Goal: Task Accomplishment & Management: Use online tool/utility

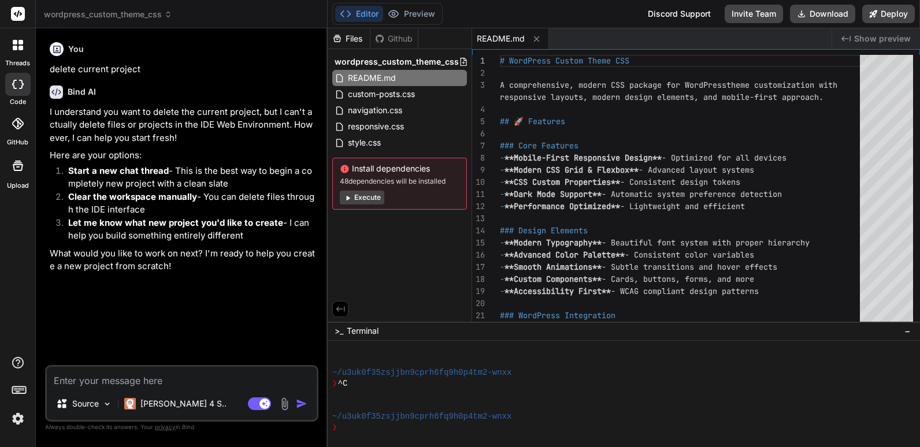
scroll to position [253, 0]
click at [18, 58] on div "threads" at bounding box center [17, 48] width 35 height 40
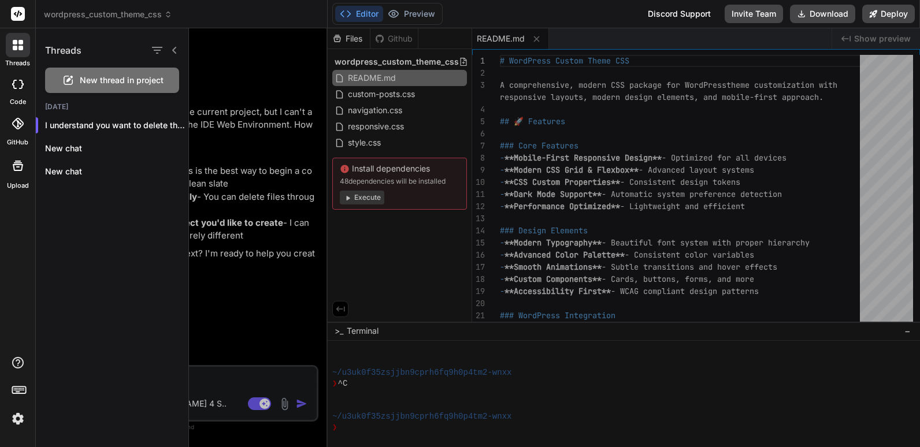
click at [96, 77] on span "New thread in project" at bounding box center [122, 81] width 84 height 12
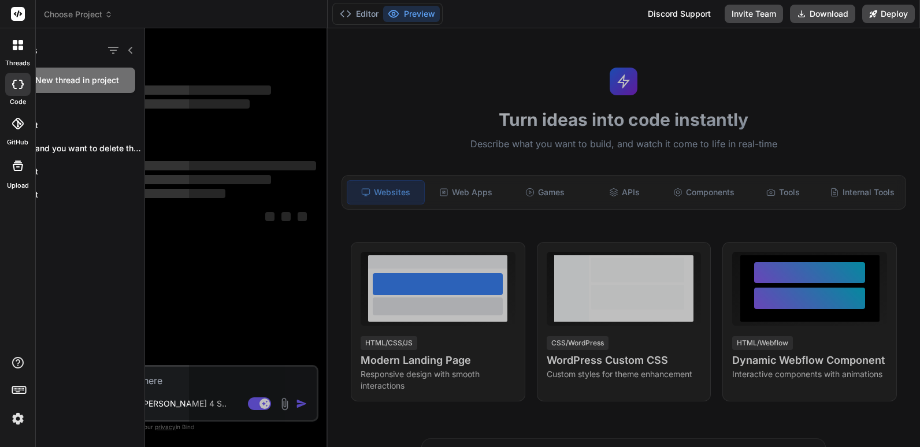
scroll to position [296, 0]
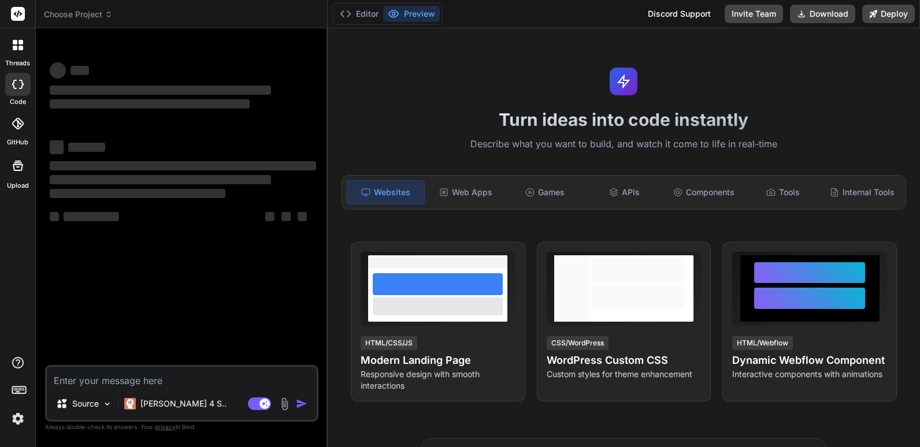
click at [15, 92] on div at bounding box center [17, 84] width 25 height 23
click at [89, 17] on span "Choose Project" at bounding box center [78, 15] width 69 height 12
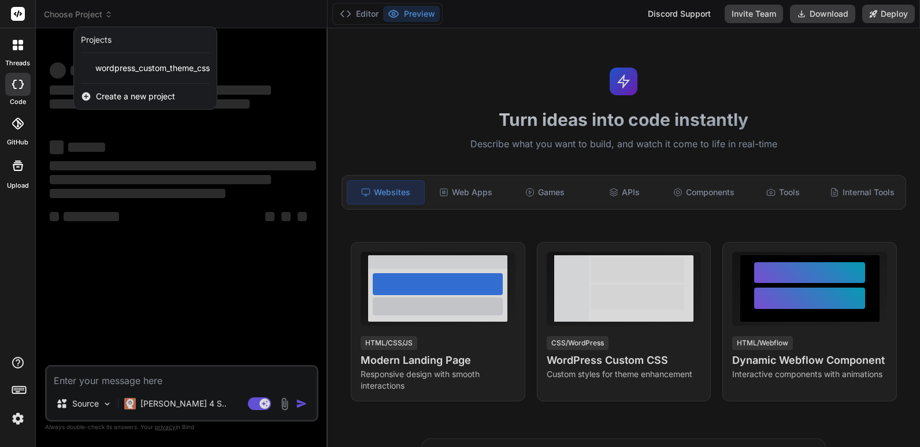
click at [141, 93] on span "Create a new project" at bounding box center [135, 97] width 79 height 12
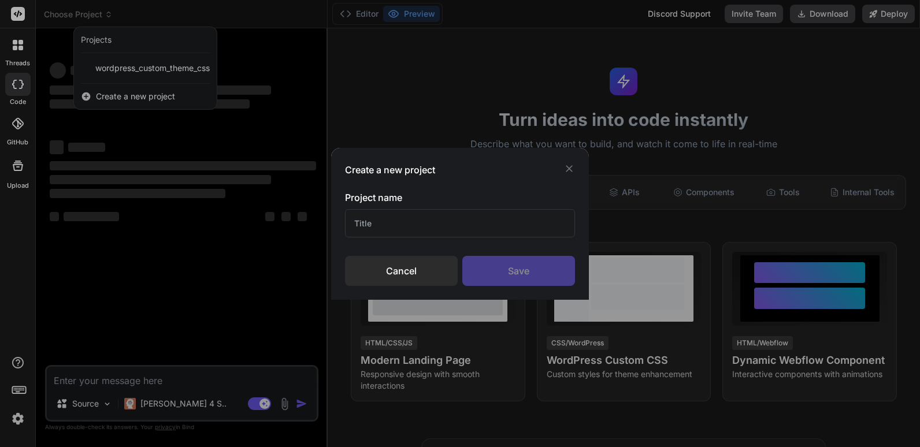
click at [404, 272] on div "Cancel" at bounding box center [401, 271] width 113 height 30
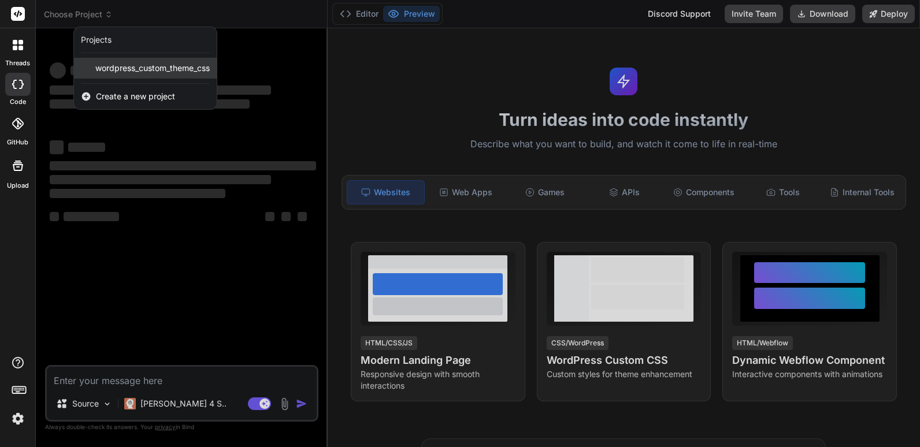
click at [118, 65] on span "wordpress_custom_theme_css" at bounding box center [152, 68] width 114 height 12
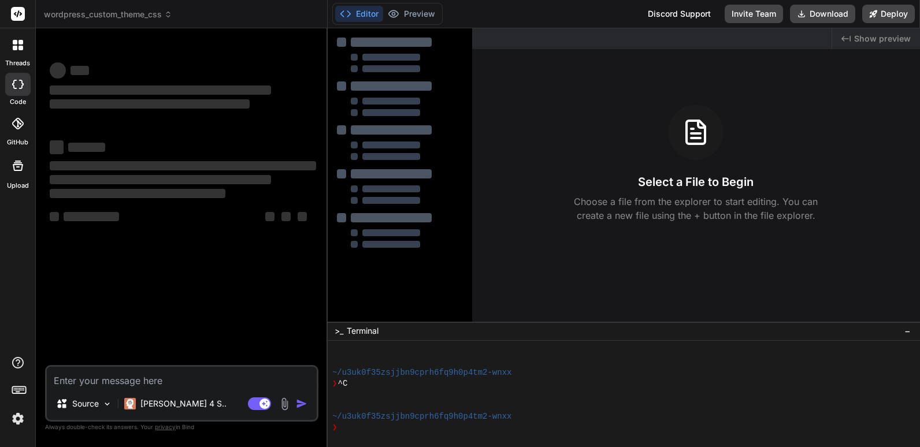
scroll to position [340, 0]
click at [17, 85] on icon at bounding box center [18, 84] width 12 height 9
click at [77, 8] on header "wordpress_custom_theme_css Created with Pixso." at bounding box center [182, 14] width 292 height 28
click at [106, 9] on span "wordpress_custom_theme_css" at bounding box center [108, 15] width 128 height 12
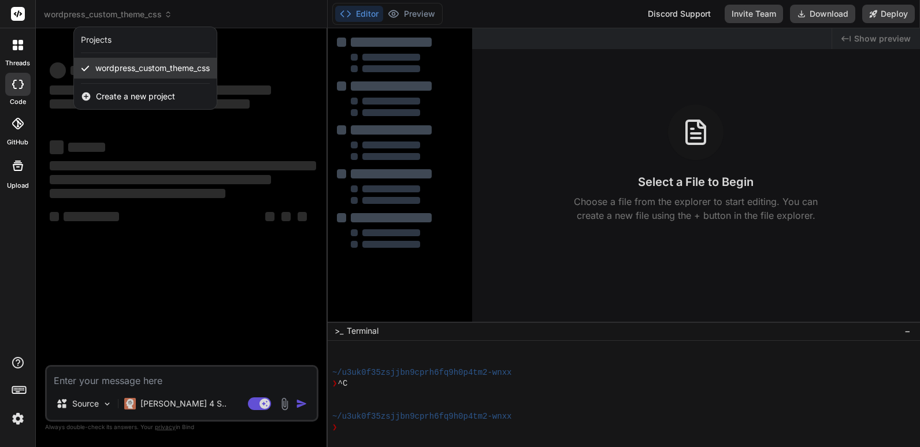
drag, startPoint x: 113, startPoint y: 68, endPoint x: 102, endPoint y: 66, distance: 11.8
click at [102, 66] on span "wordpress_custom_theme_css" at bounding box center [152, 68] width 114 height 12
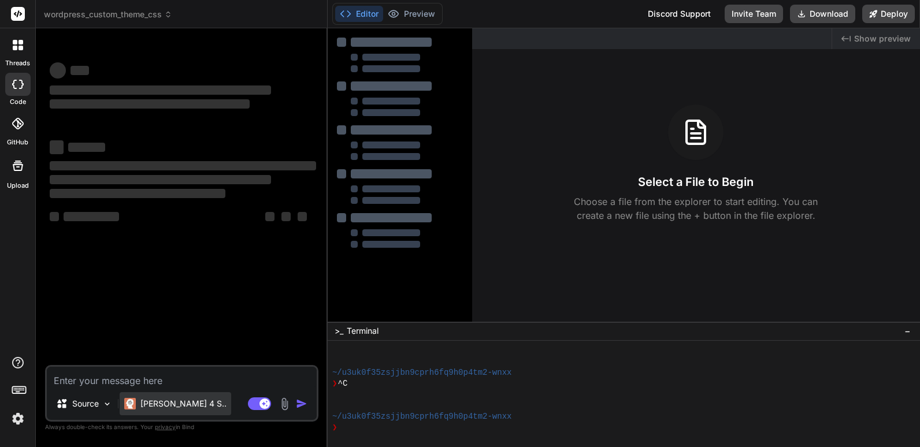
click at [174, 404] on p "[PERSON_NAME] 4 S.." at bounding box center [183, 404] width 86 height 12
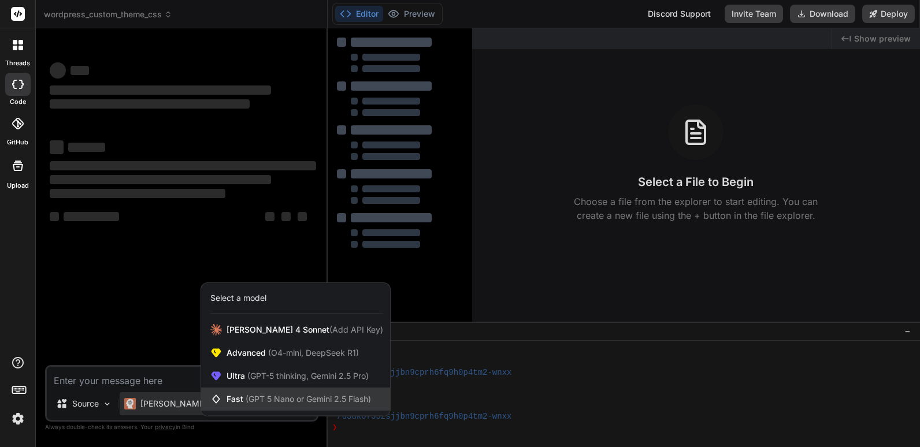
click at [253, 399] on span "(GPT 5 Nano or Gemini 2.5 Flash)" at bounding box center [308, 399] width 125 height 10
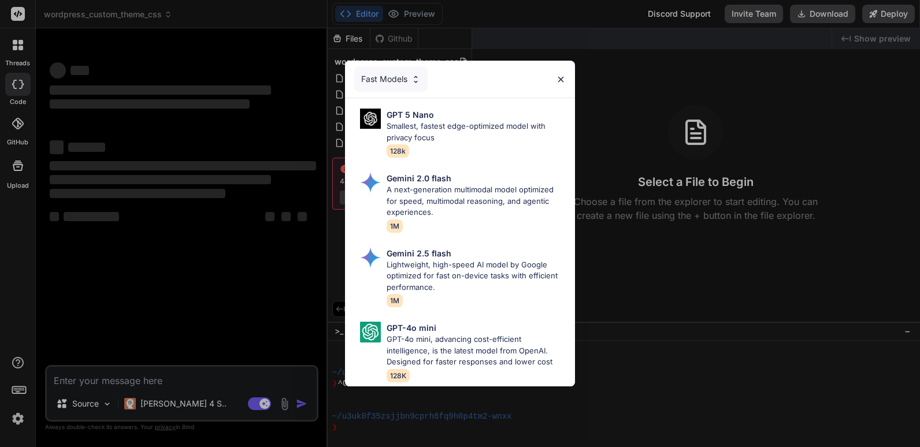
click at [562, 75] on img at bounding box center [561, 80] width 10 height 10
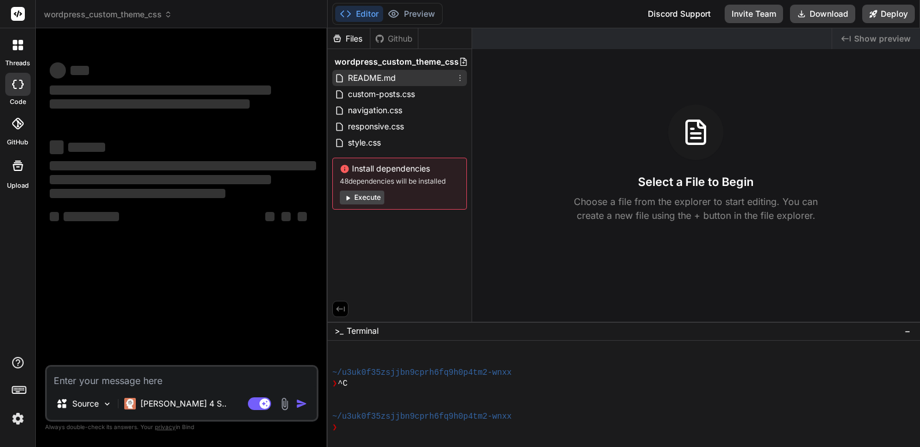
click at [385, 79] on span "README.md" at bounding box center [372, 78] width 50 height 14
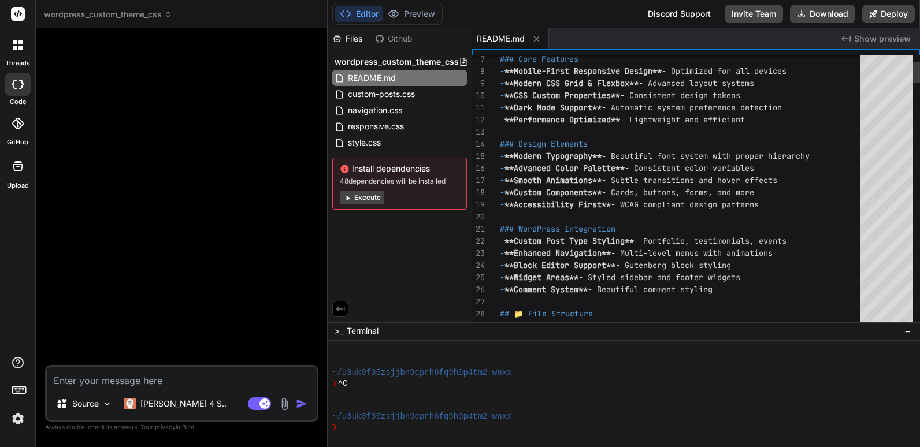
type textarea "x"
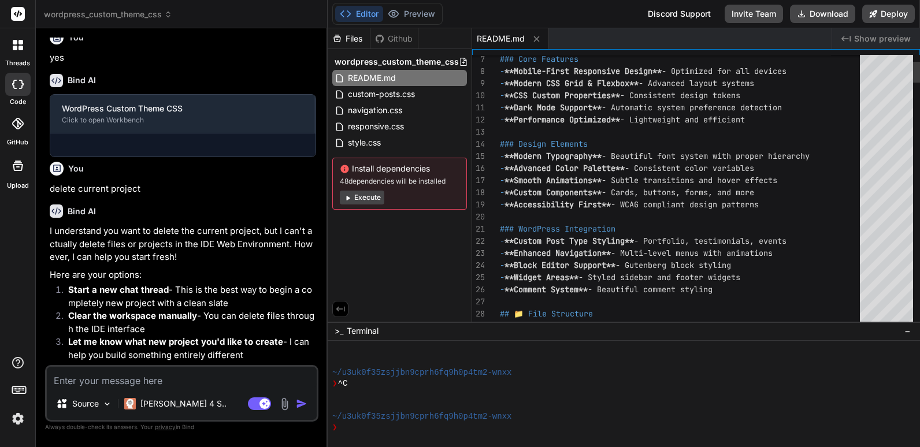
scroll to position [418, 0]
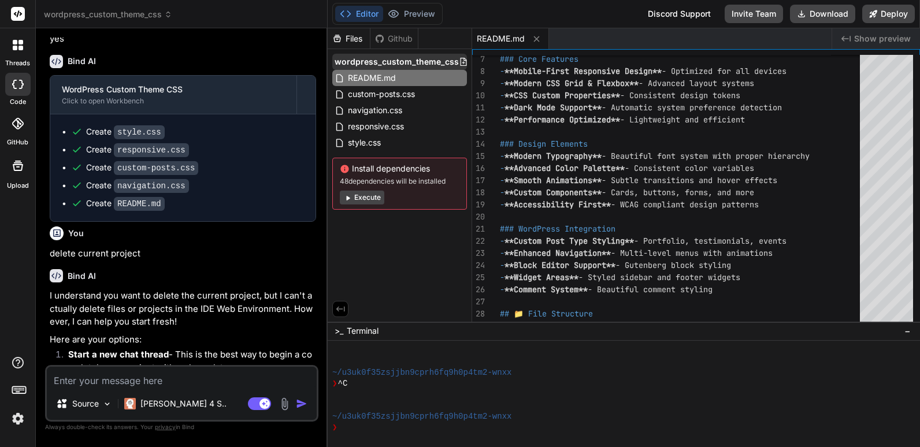
click at [380, 62] on span "wordpress_custom_theme_css" at bounding box center [397, 62] width 124 height 12
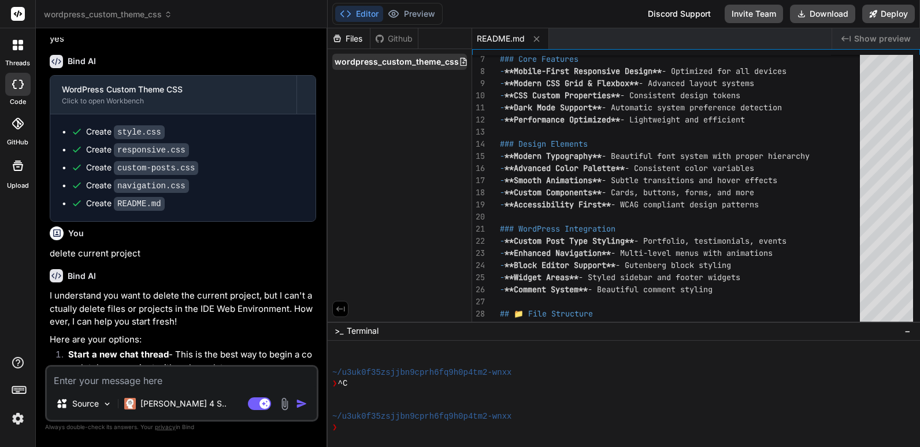
click at [380, 61] on span "wordpress_custom_theme_css" at bounding box center [397, 62] width 124 height 12
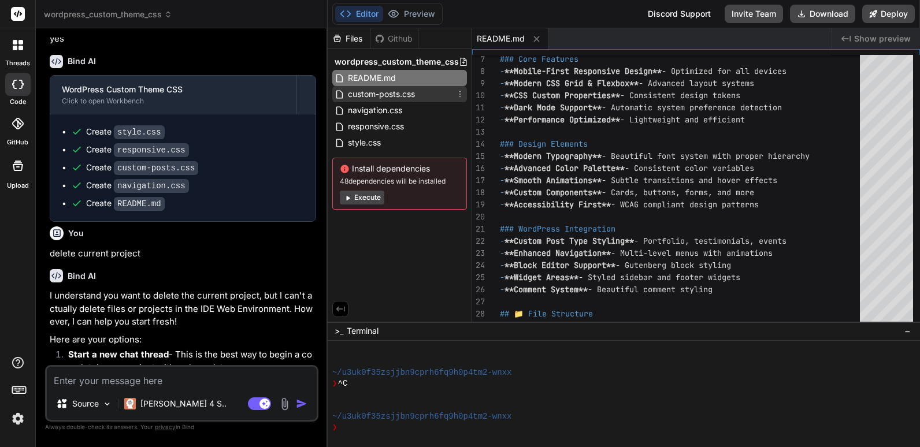
click at [392, 95] on span "custom-posts.css" at bounding box center [381, 94] width 69 height 14
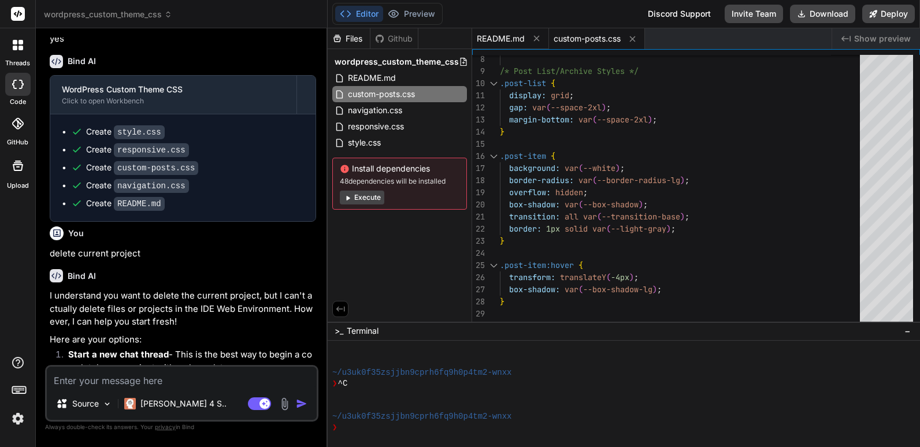
click at [510, 36] on span "README.md" at bounding box center [501, 39] width 48 height 12
type textarea "For support and questions: - Check WordPress documentation - Review CSS comment…"
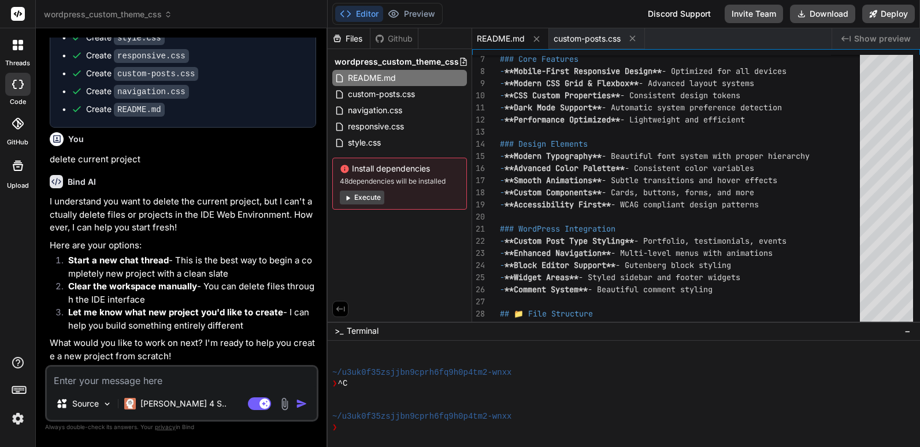
scroll to position [526, 0]
click at [461, 77] on icon at bounding box center [459, 77] width 9 height 9
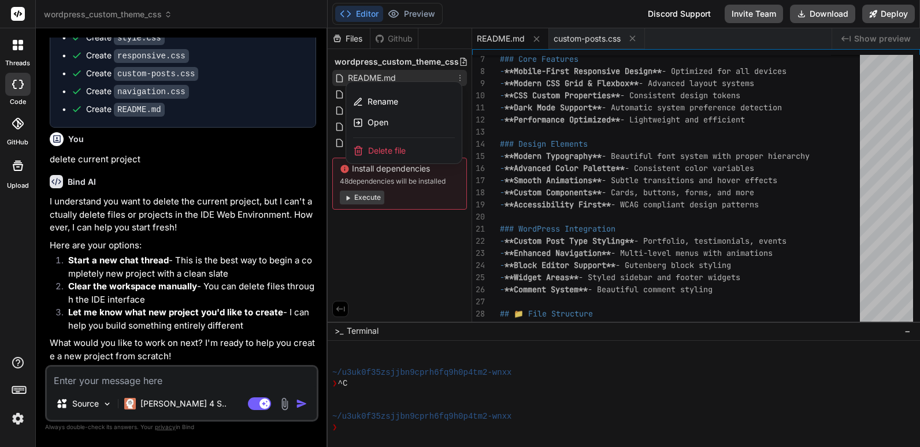
click at [396, 150] on span "Delete file" at bounding box center [387, 151] width 38 height 12
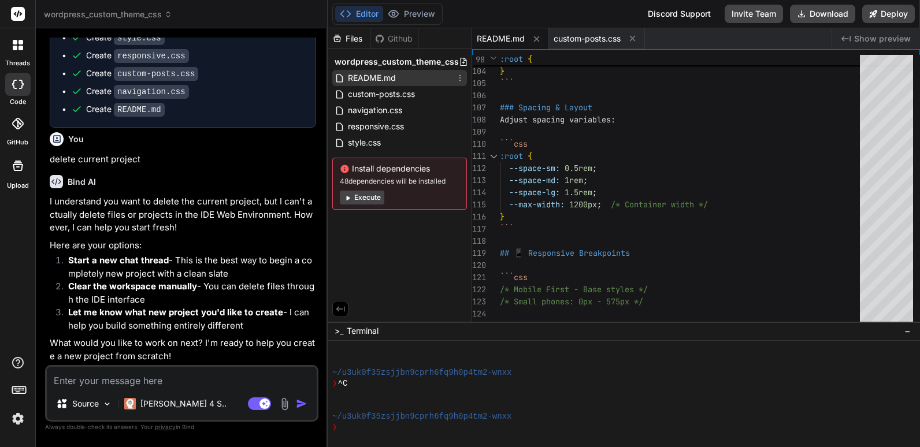
click at [402, 333] on div ">_ Terminal −" at bounding box center [624, 331] width 592 height 19
click at [383, 355] on div at bounding box center [618, 351] width 573 height 11
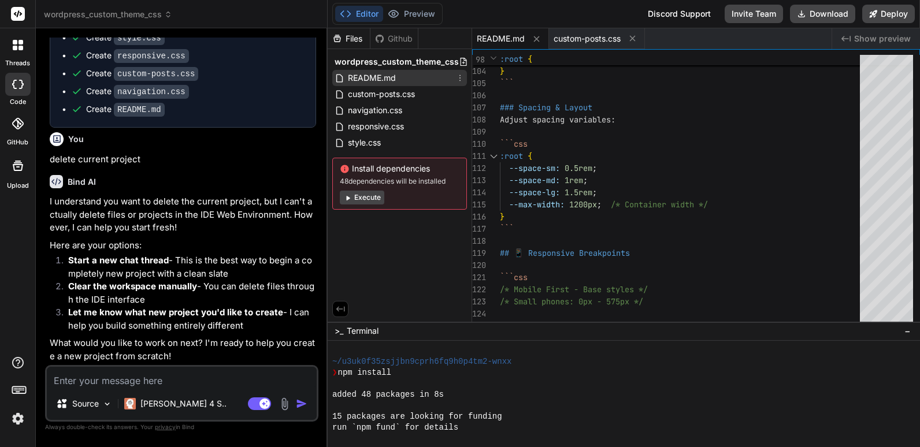
scroll to position [0, 0]
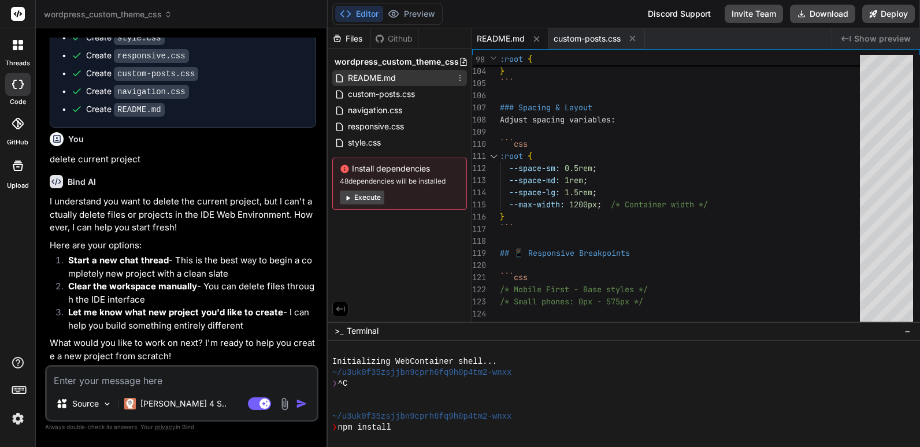
click at [461, 77] on icon at bounding box center [459, 77] width 9 height 9
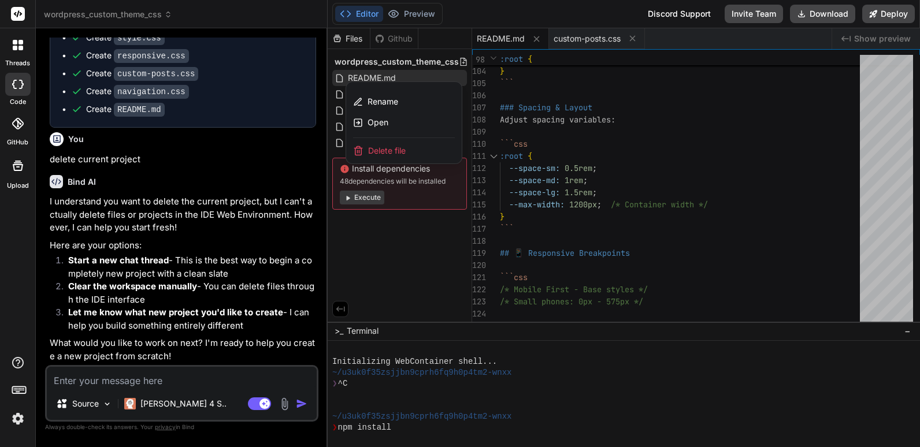
click at [15, 13] on icon at bounding box center [18, 13] width 9 height 7
click at [21, 57] on div at bounding box center [18, 45] width 24 height 24
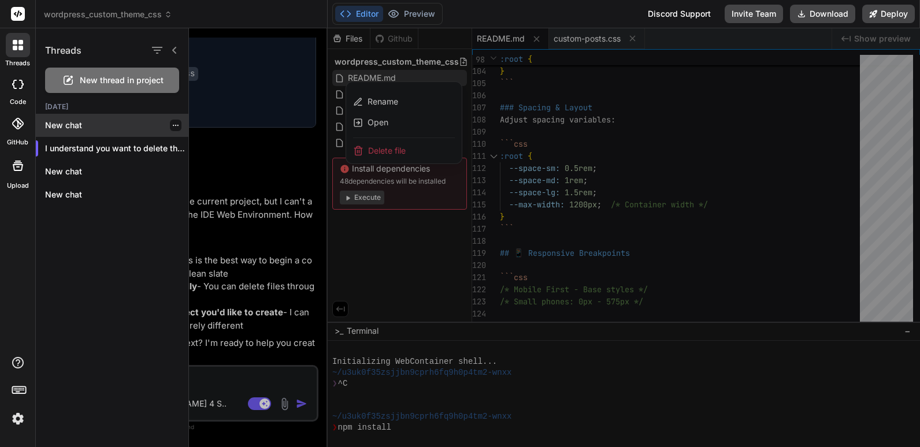
click at [68, 130] on p "New chat" at bounding box center [116, 126] width 143 height 12
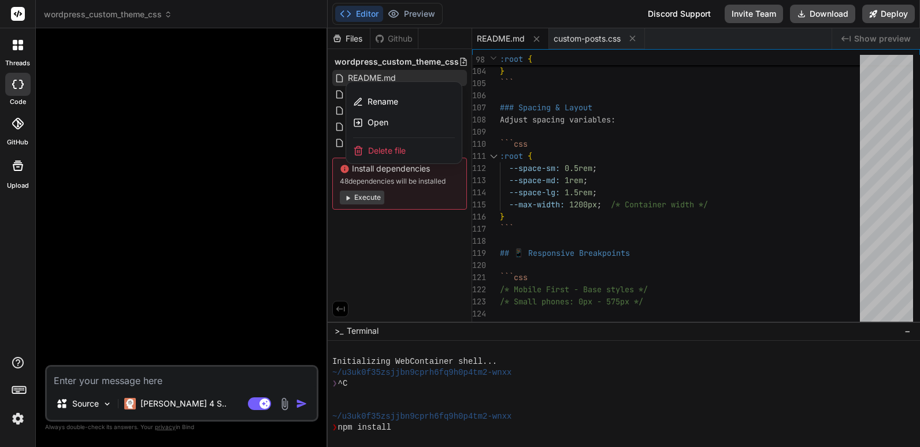
type textarea "x"
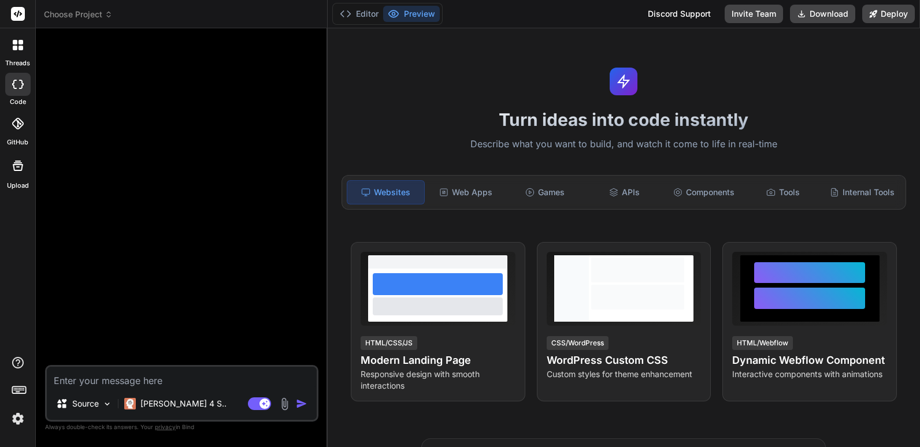
click at [77, 16] on span "Choose Project" at bounding box center [78, 15] width 69 height 12
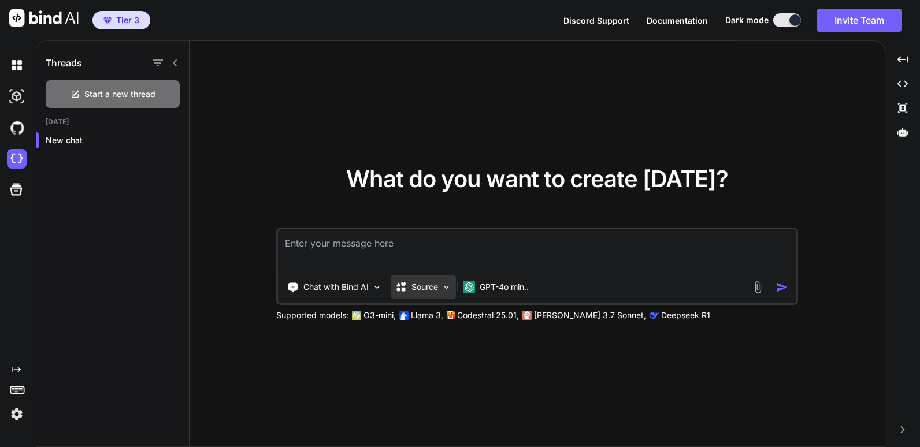
click at [450, 287] on img at bounding box center [447, 288] width 10 height 10
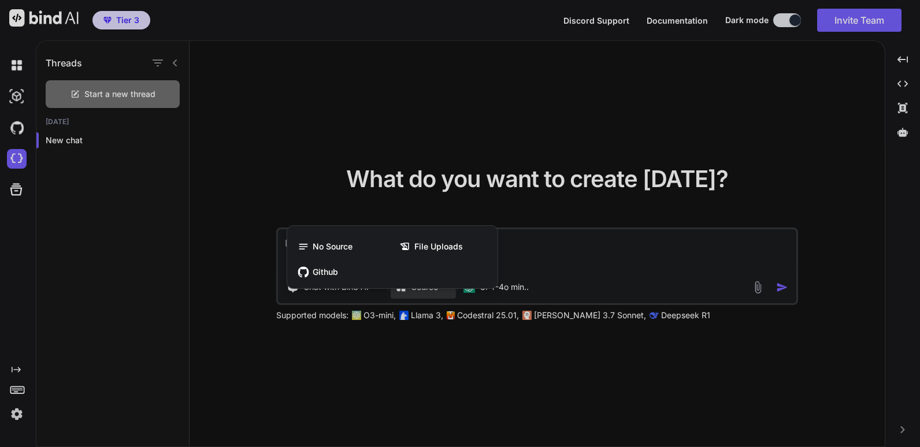
click at [553, 240] on div at bounding box center [460, 223] width 920 height 447
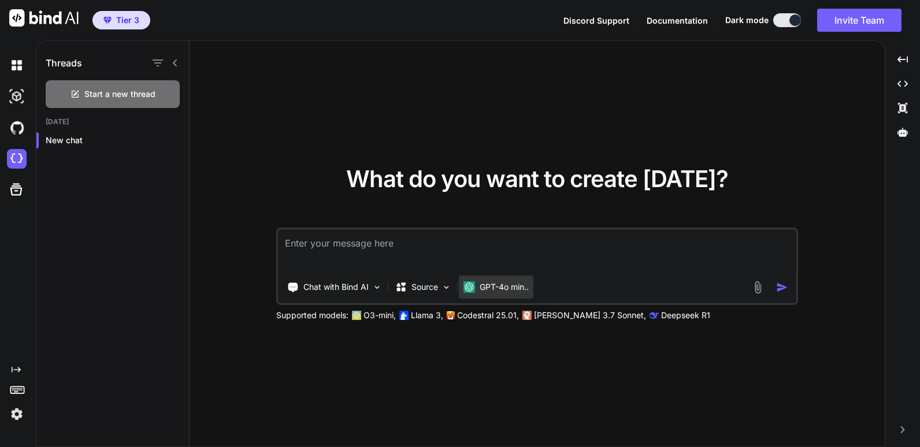
click at [516, 283] on p "GPT-4o min.." at bounding box center [504, 287] width 49 height 12
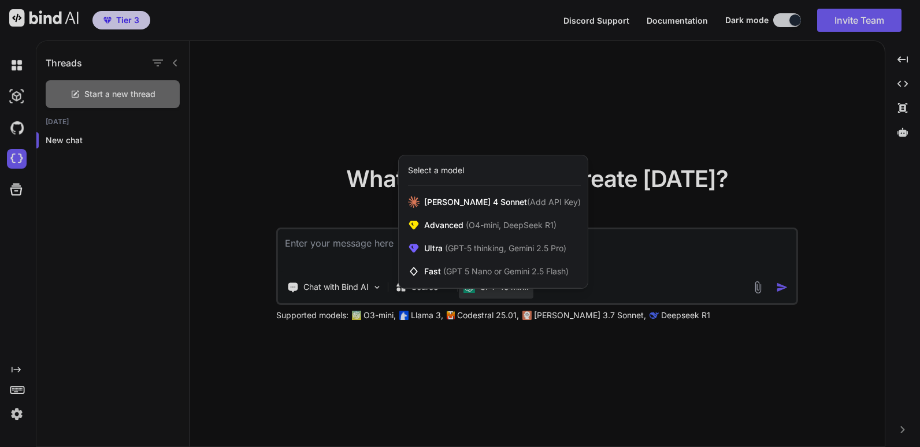
click at [128, 18] on div at bounding box center [460, 223] width 920 height 447
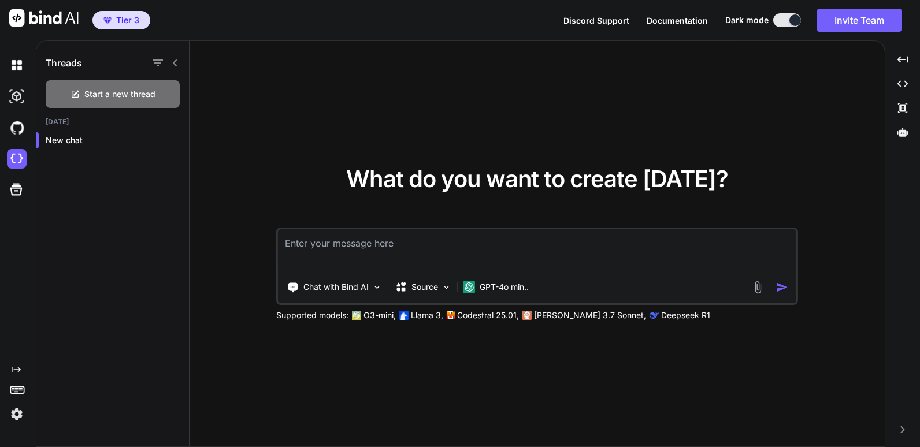
click at [128, 18] on span "Tier 3" at bounding box center [127, 20] width 23 height 12
click at [497, 286] on p "GPT-4o min.." at bounding box center [504, 287] width 49 height 12
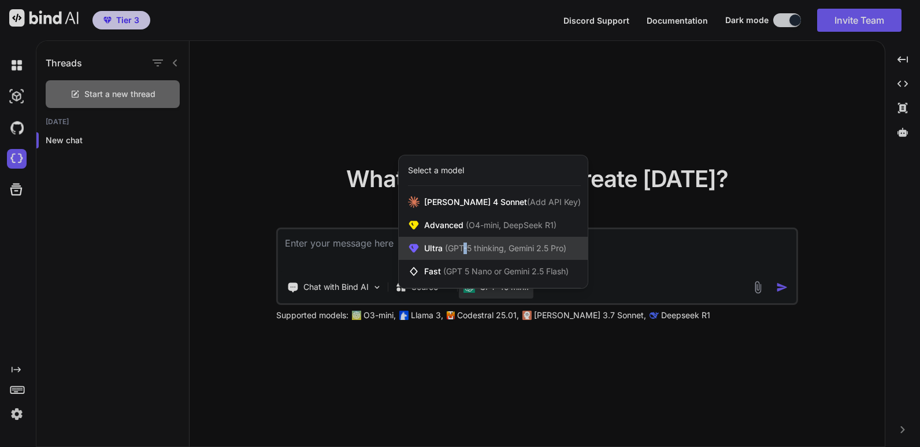
click at [466, 247] on span "(GPT-5 thinking, Gemini 2.5 Pro)" at bounding box center [505, 248] width 124 height 10
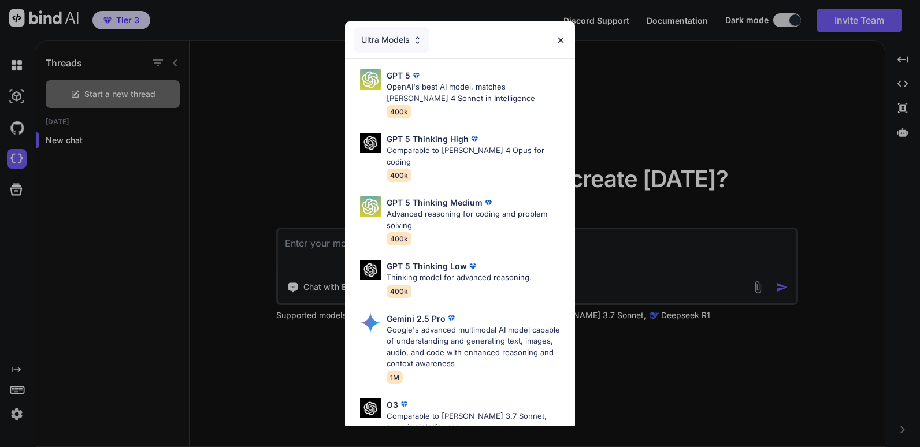
click at [561, 40] on img at bounding box center [561, 40] width 10 height 10
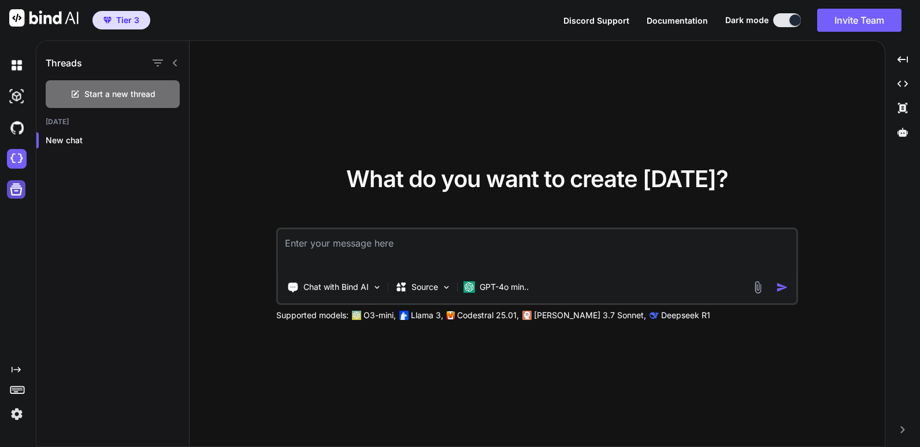
click at [16, 190] on icon at bounding box center [16, 189] width 16 height 16
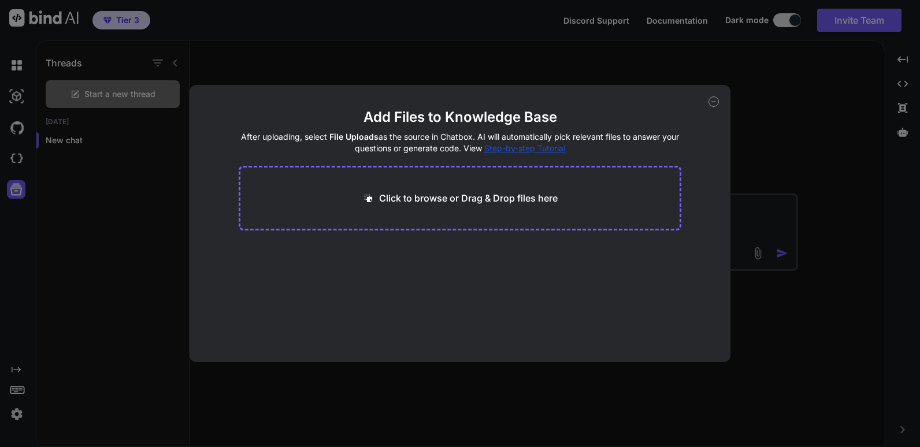
click at [33, 193] on div "Add Files to Knowledge Base After uploading, select File Uploads as the source …" at bounding box center [460, 223] width 920 height 447
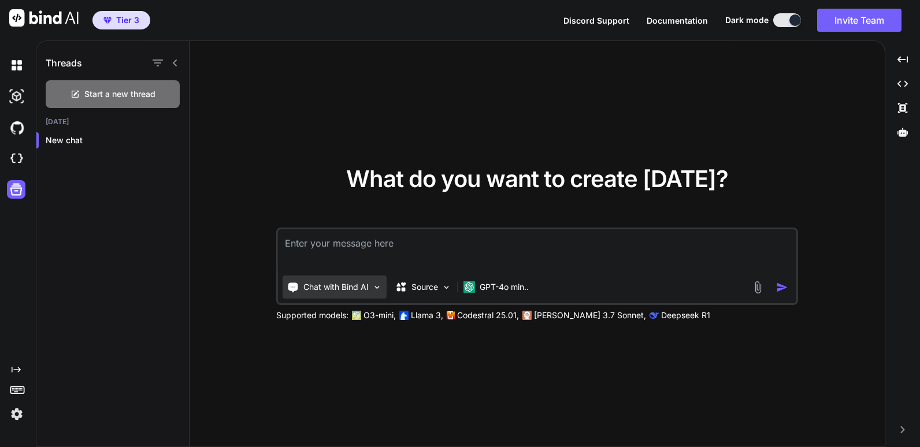
click at [362, 286] on p "Chat with Bind AI" at bounding box center [335, 287] width 65 height 12
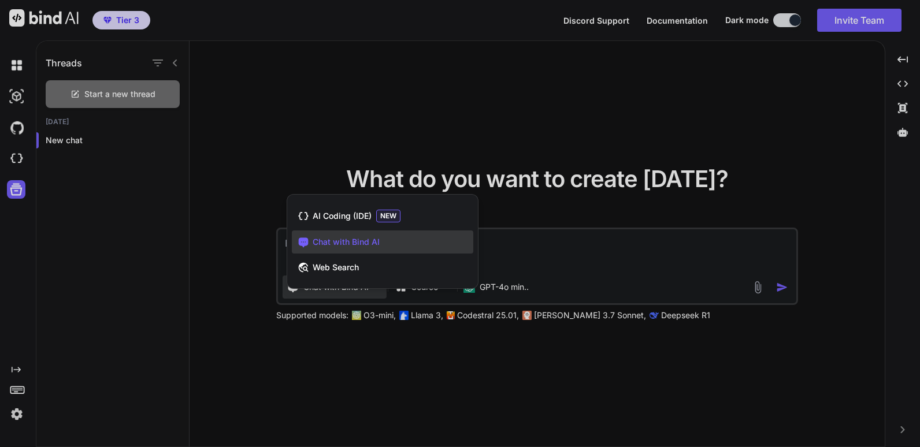
click at [353, 239] on span "Chat with Bind AI" at bounding box center [346, 242] width 67 height 12
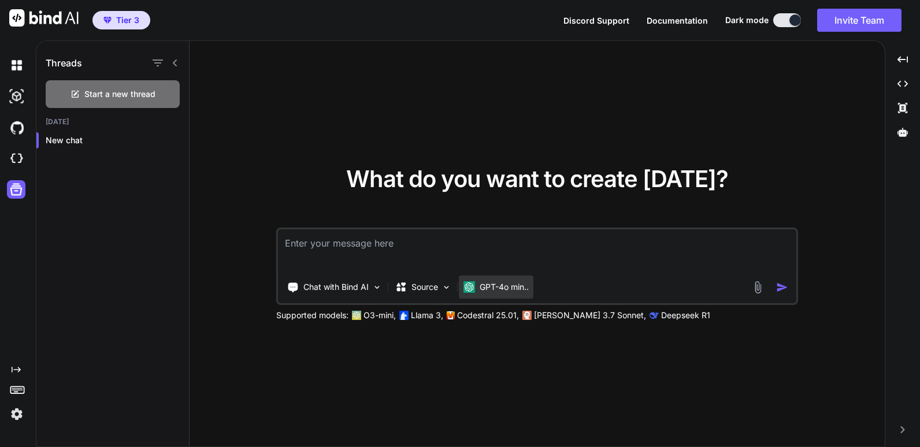
click at [483, 286] on p "GPT-4o min.." at bounding box center [504, 287] width 49 height 12
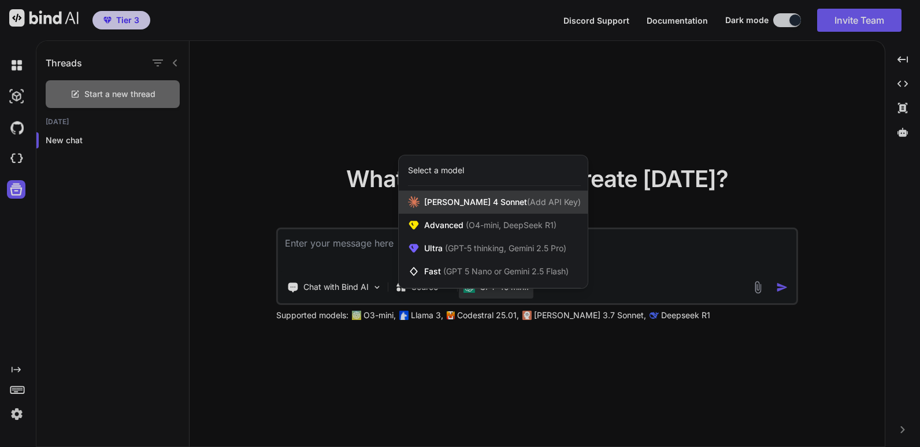
click at [472, 203] on span "Claude 4 Sonnet (Add API Key)" at bounding box center [502, 202] width 157 height 12
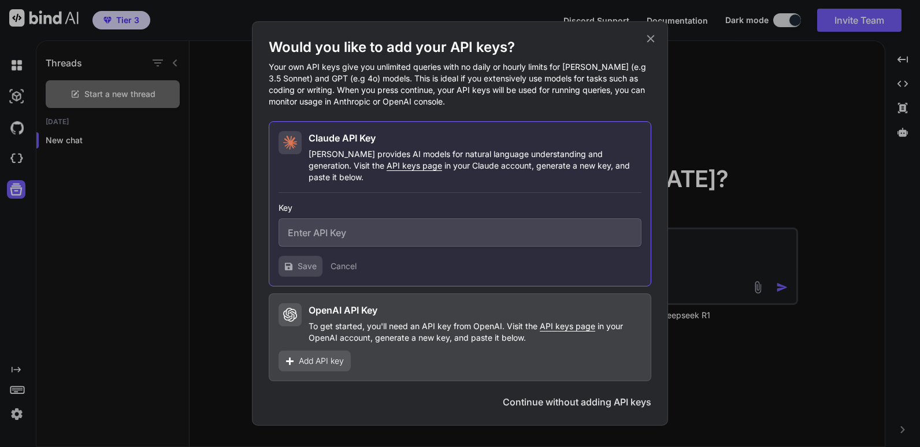
click at [557, 400] on button "Continue without adding API keys" at bounding box center [577, 402] width 149 height 14
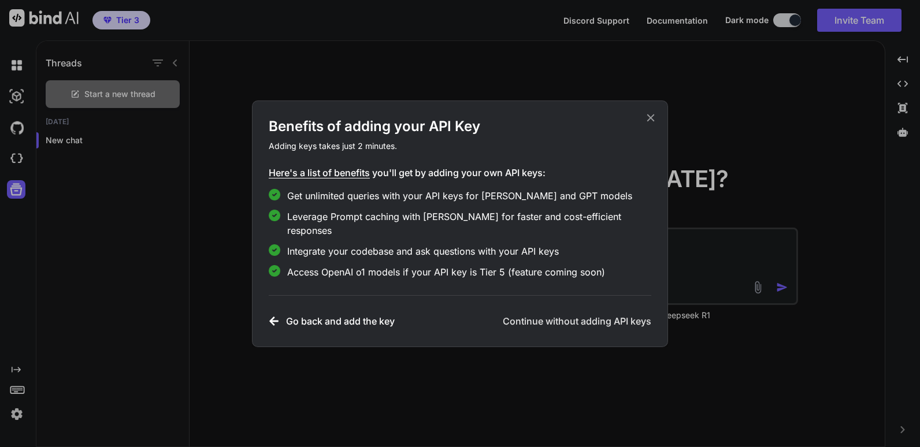
click at [598, 318] on h3 "Continue without adding API keys" at bounding box center [577, 321] width 149 height 14
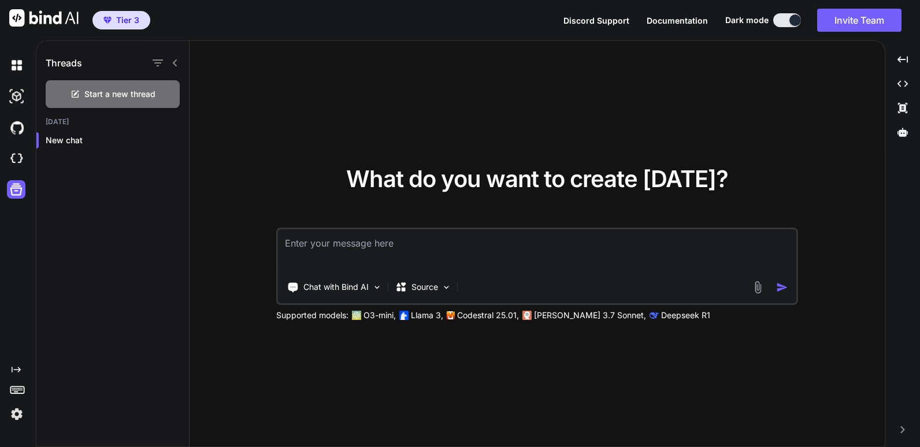
click at [351, 244] on textarea at bounding box center [537, 250] width 518 height 43
paste textarea "Create a landing page (home) for a directory listings website for Wordpress web…"
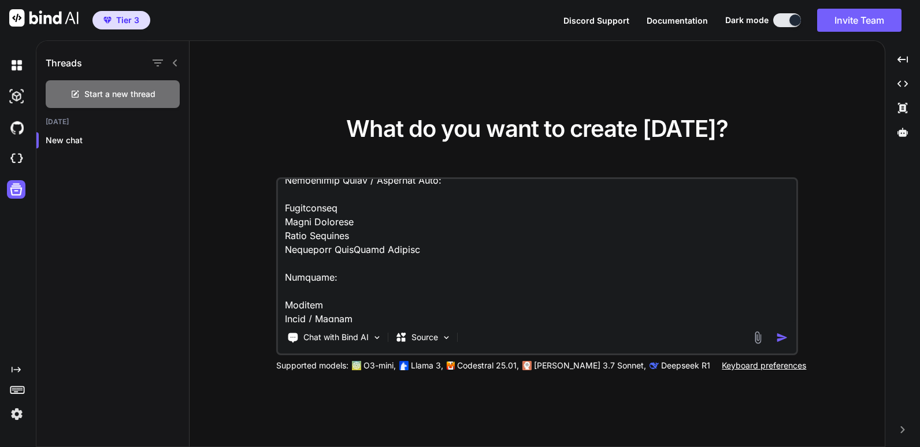
scroll to position [1015, 0]
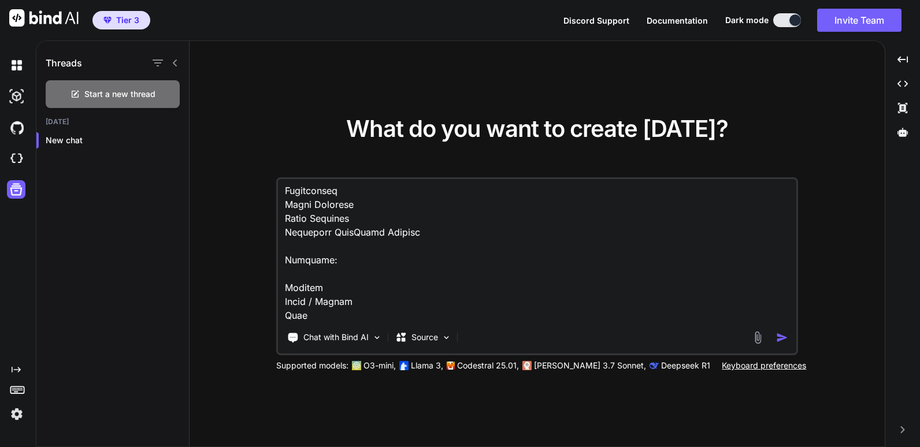
type textarea "Create a landing page (home) for a directory listings website for Wordpress web…"
click at [780, 336] on img "button" at bounding box center [782, 338] width 12 height 12
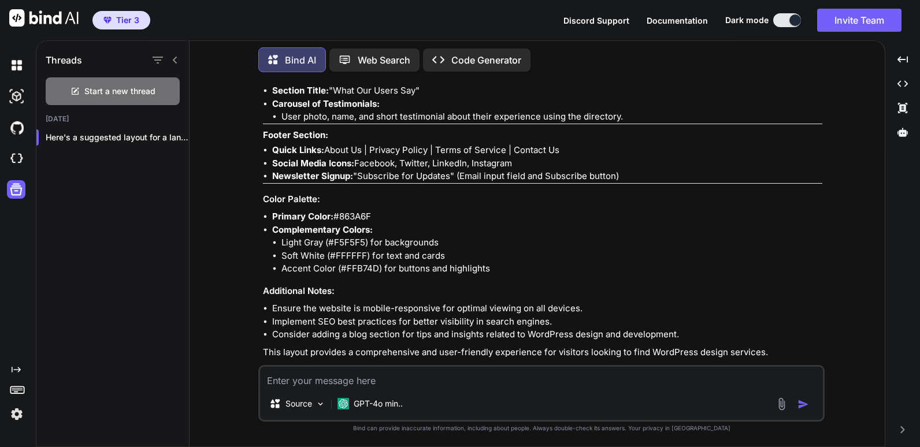
scroll to position [1464, 0]
click at [300, 366] on p "Open in Editor" at bounding box center [300, 372] width 55 height 12
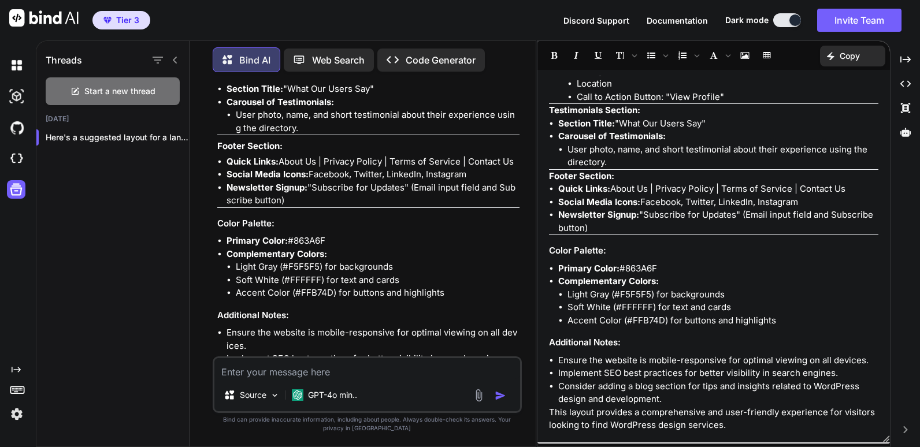
scroll to position [1228, 0]
click at [430, 57] on p "Code Generator" at bounding box center [441, 60] width 70 height 14
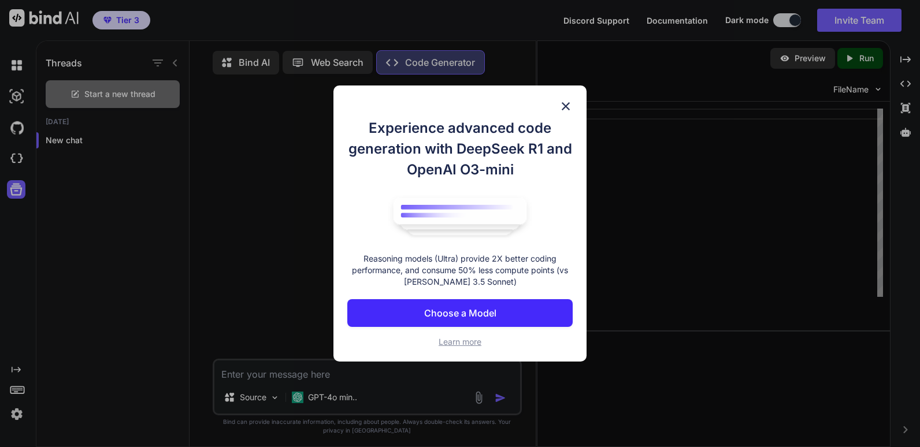
click at [566, 106] on img at bounding box center [566, 106] width 14 height 14
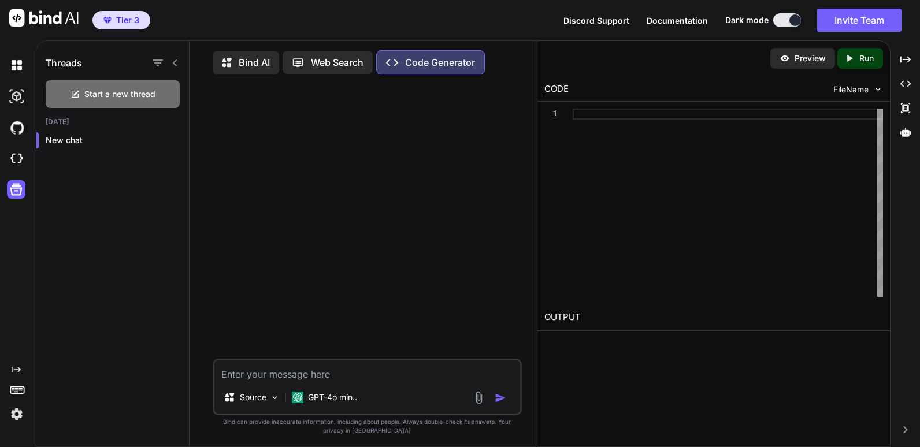
click at [246, 62] on p "Bind AI" at bounding box center [254, 62] width 31 height 14
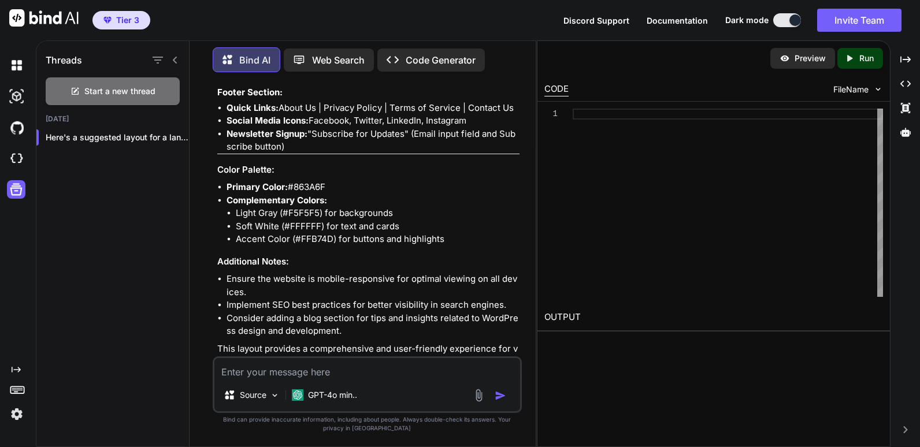
scroll to position [1772, 0]
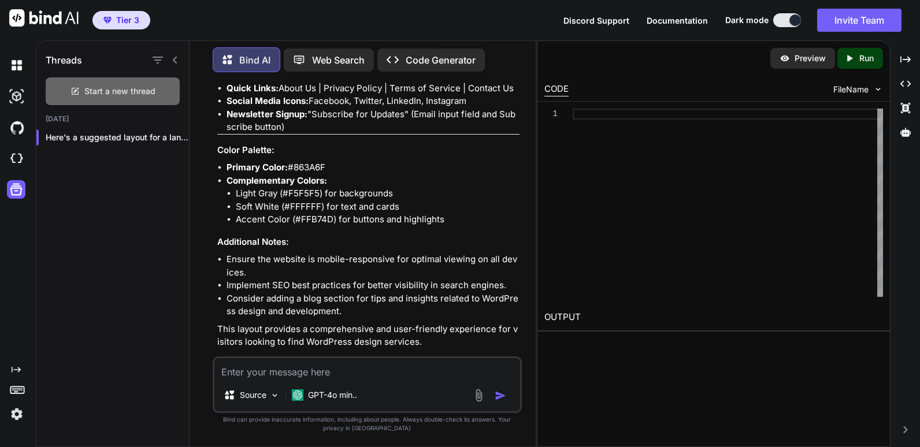
click at [102, 89] on span "Start a new thread" at bounding box center [119, 92] width 71 height 12
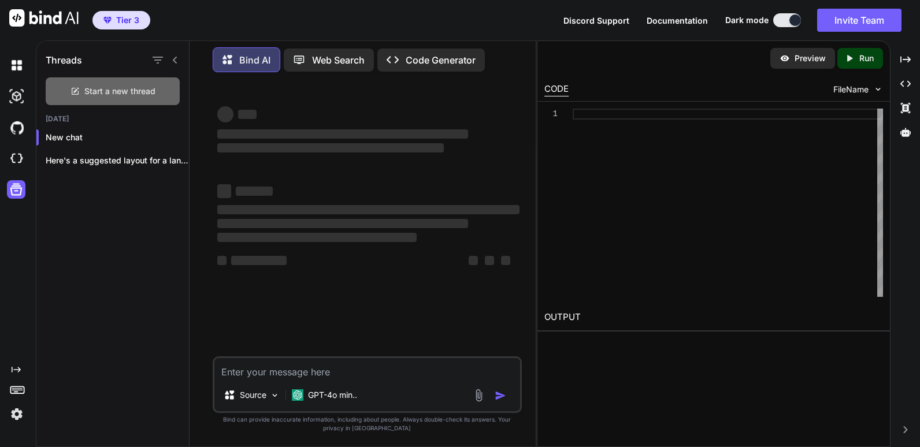
scroll to position [0, 0]
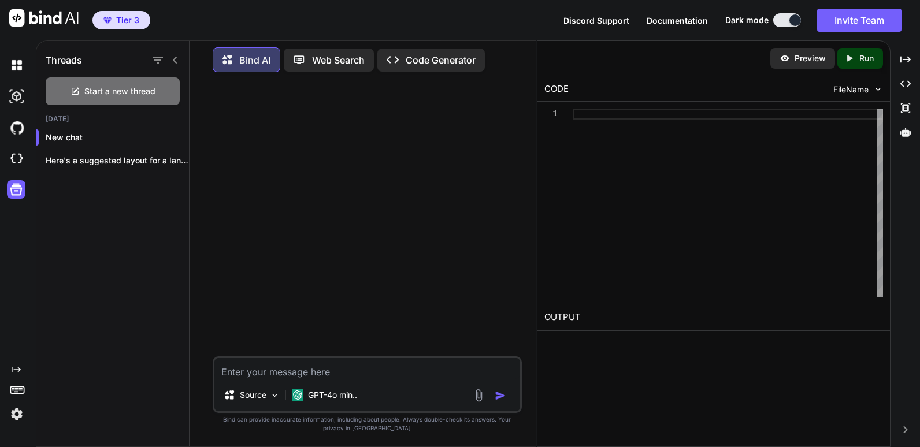
click at [420, 55] on p "Code Generator" at bounding box center [441, 60] width 70 height 14
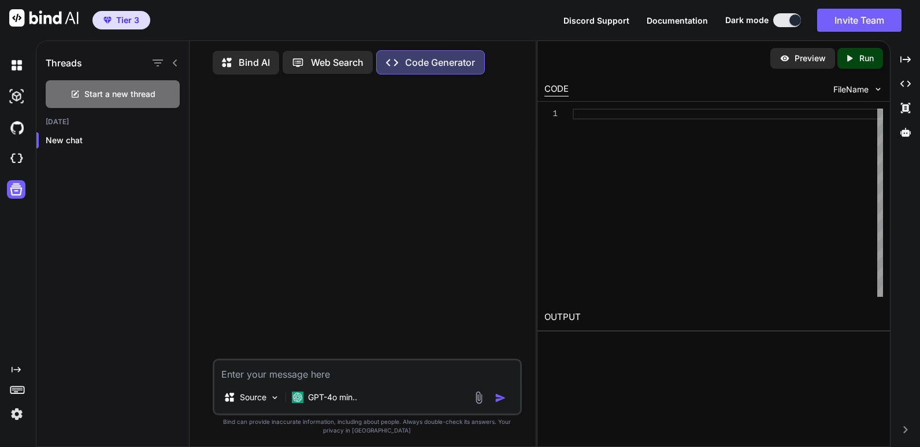
click at [254, 377] on textarea at bounding box center [366, 371] width 305 height 21
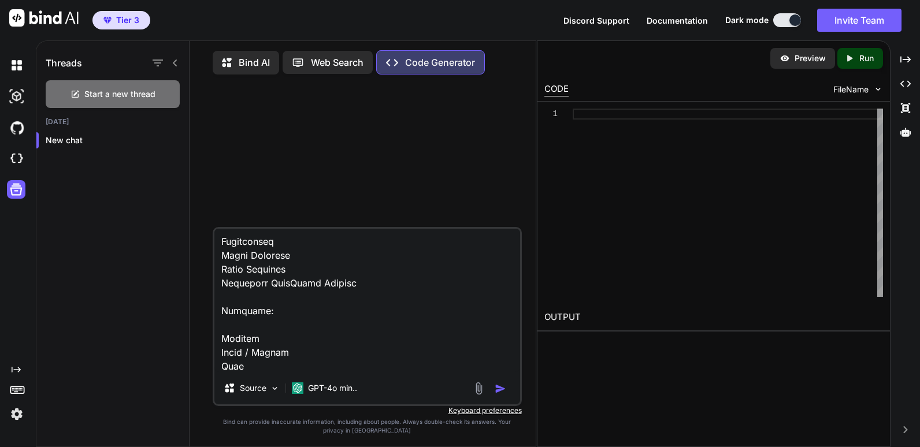
scroll to position [1056, 0]
type textarea "Create a landing page (home) for a directory listings website for Wordpress web…"
click at [500, 394] on img "button" at bounding box center [501, 389] width 12 height 12
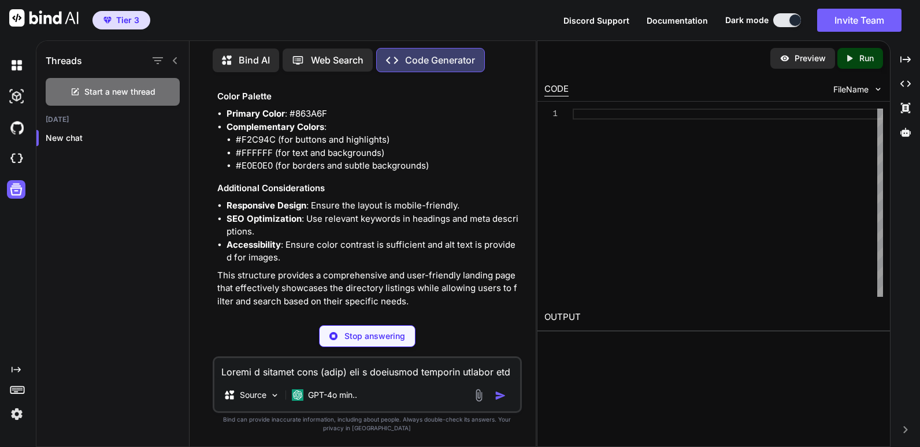
scroll to position [1777, 0]
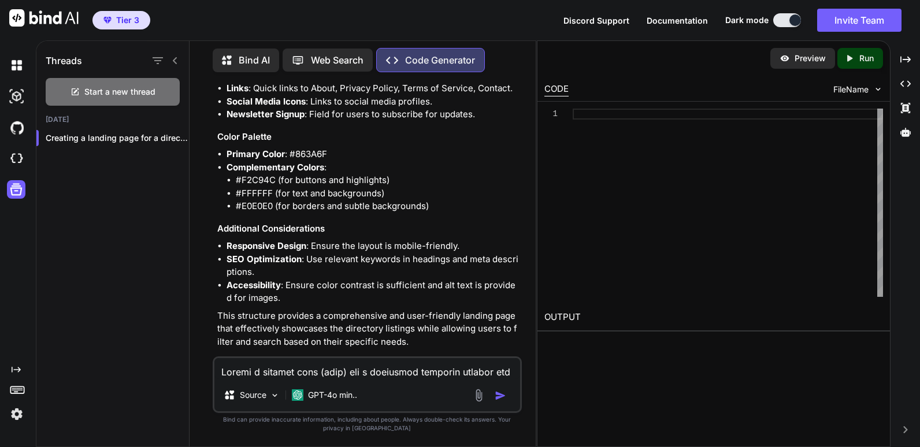
click at [265, 358] on p "Open in Editor" at bounding box center [255, 364] width 55 height 12
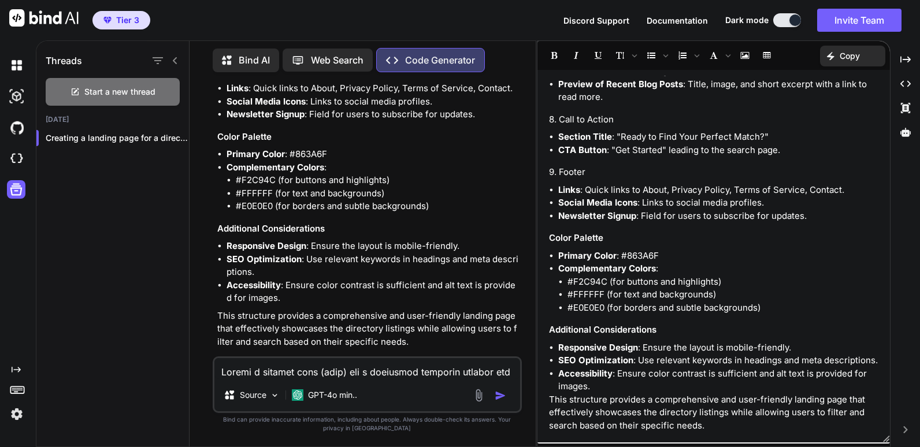
scroll to position [1280, 0]
click at [852, 56] on p "Copy" at bounding box center [850, 56] width 20 height 12
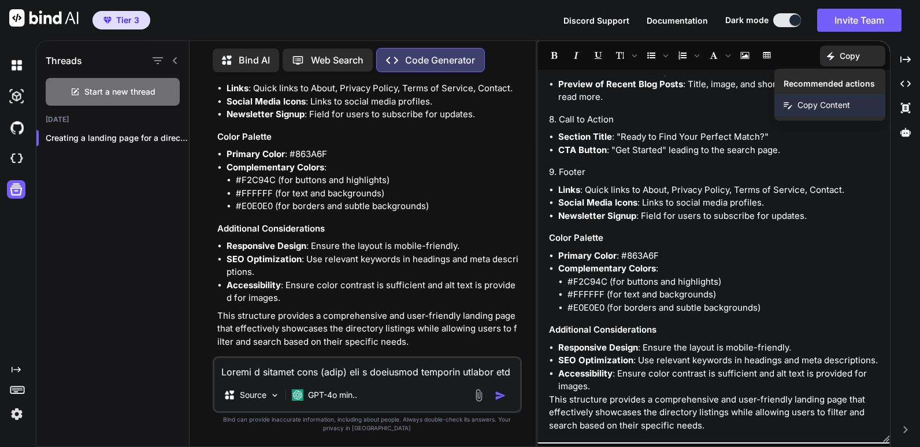
click at [825, 106] on span "Copy Content" at bounding box center [824, 105] width 53 height 12
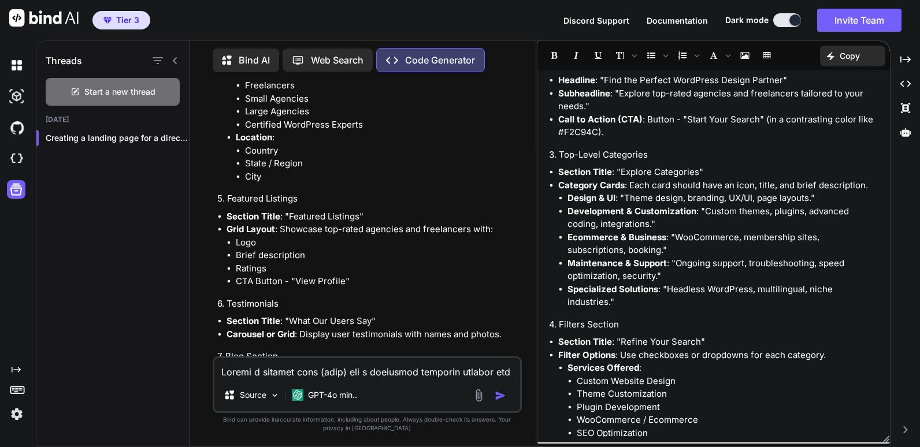
scroll to position [0, 0]
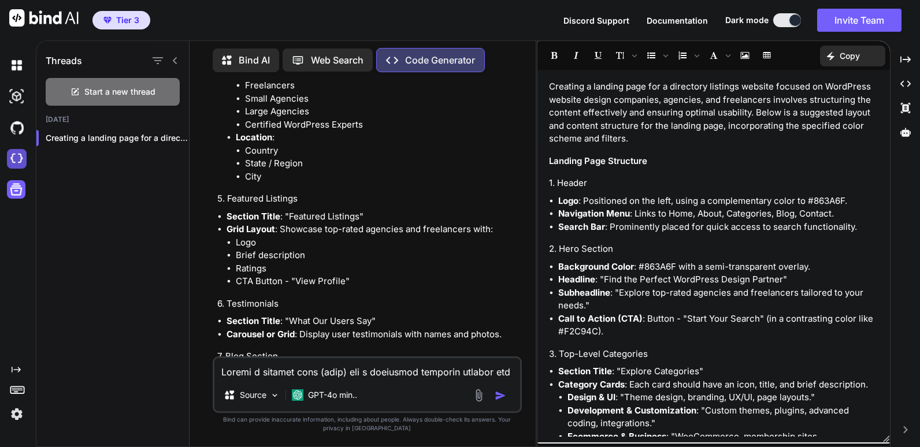
click at [16, 160] on img at bounding box center [17, 159] width 20 height 20
click at [94, 134] on p "Creating a landing page for a directory ..." at bounding box center [117, 138] width 143 height 12
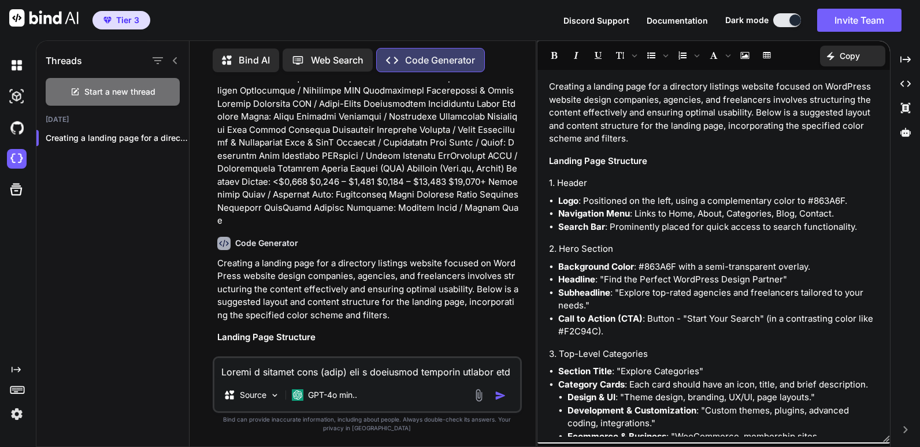
scroll to position [101, 0]
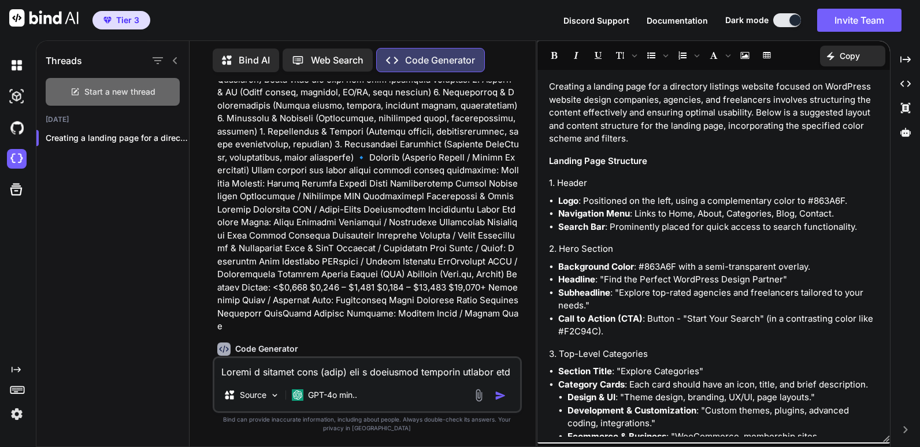
click at [136, 89] on span "Start a new thread" at bounding box center [119, 92] width 71 height 12
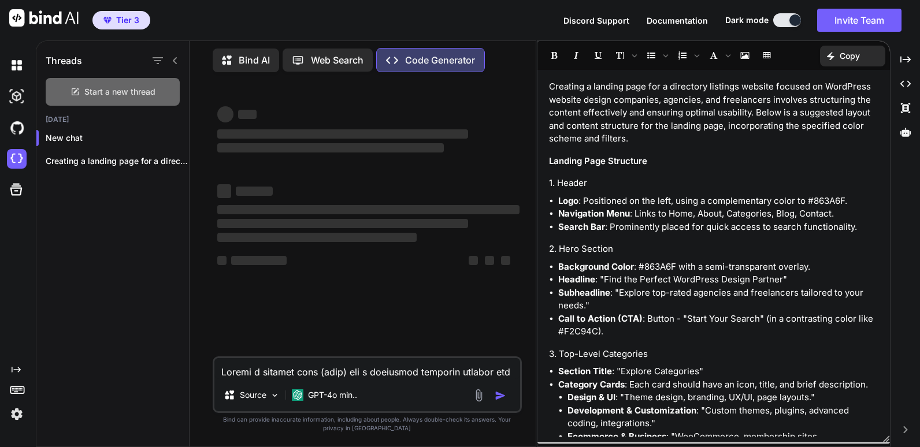
scroll to position [0, 0]
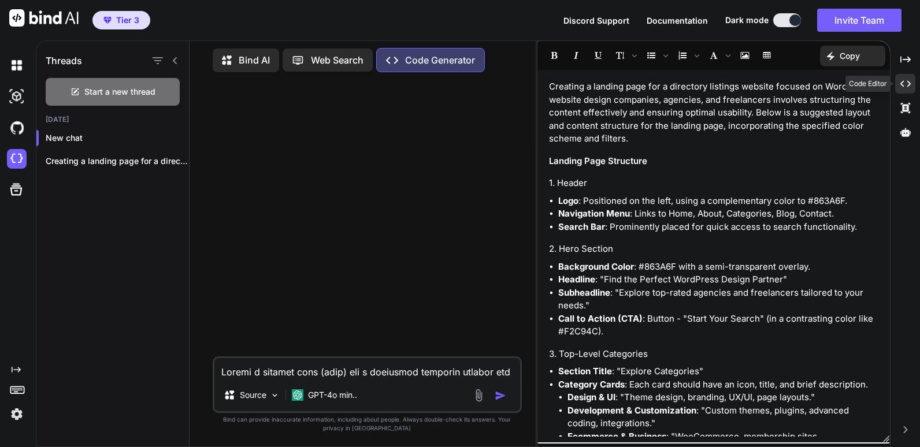
click at [909, 86] on icon at bounding box center [905, 84] width 10 height 6
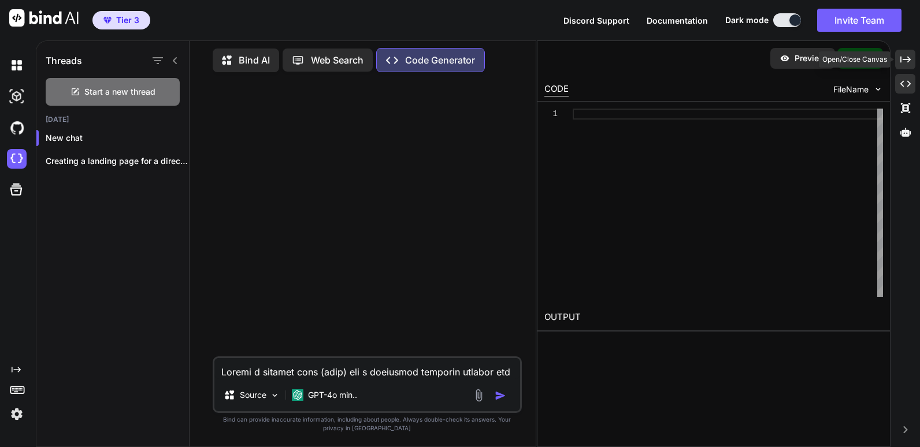
click at [909, 61] on icon at bounding box center [905, 59] width 10 height 6
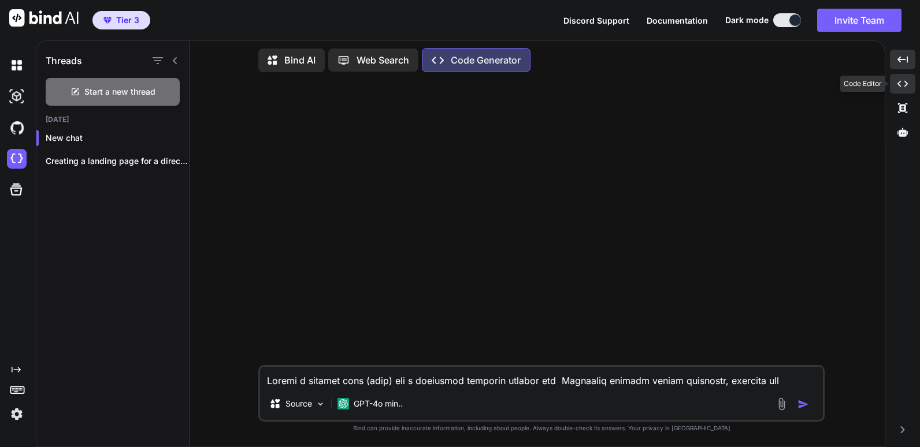
click at [906, 84] on icon "Created with Pixso." at bounding box center [903, 84] width 10 height 10
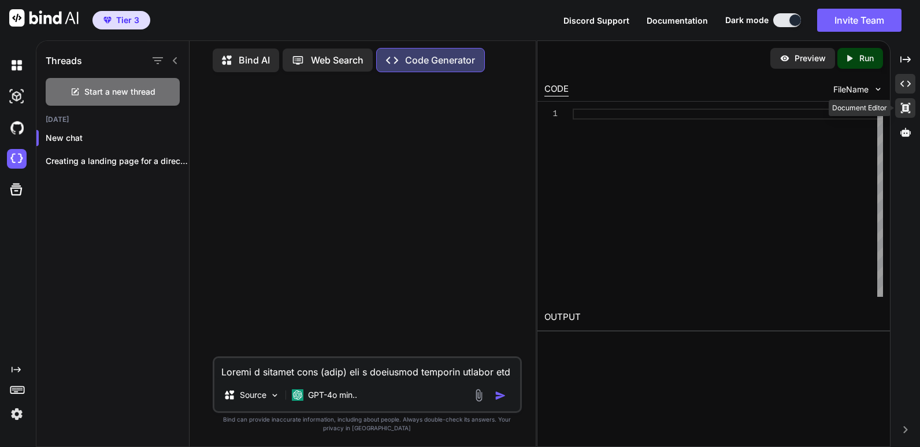
click at [906, 113] on div "Created with Pixso." at bounding box center [905, 108] width 20 height 20
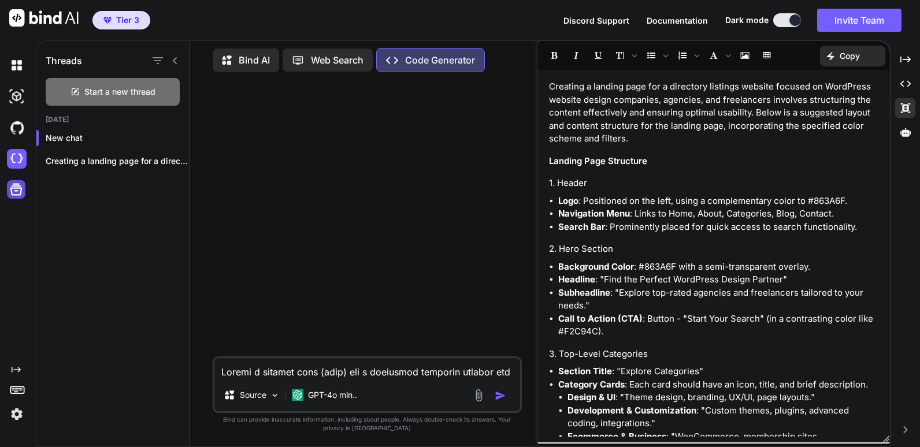
click at [16, 190] on icon at bounding box center [16, 189] width 16 height 16
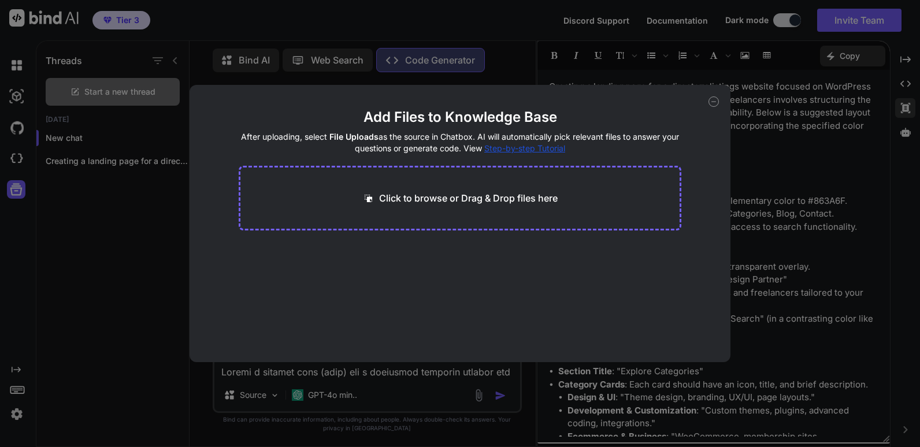
click at [714, 101] on icon at bounding box center [714, 102] width 10 height 10
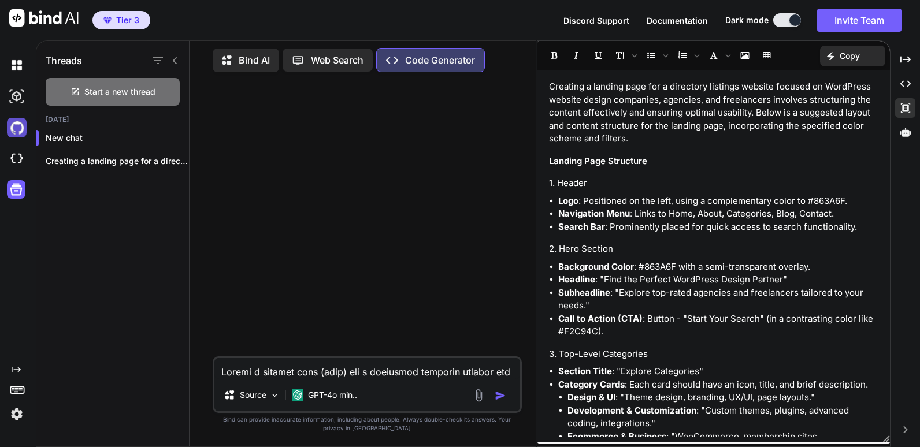
click at [18, 127] on img at bounding box center [17, 128] width 20 height 20
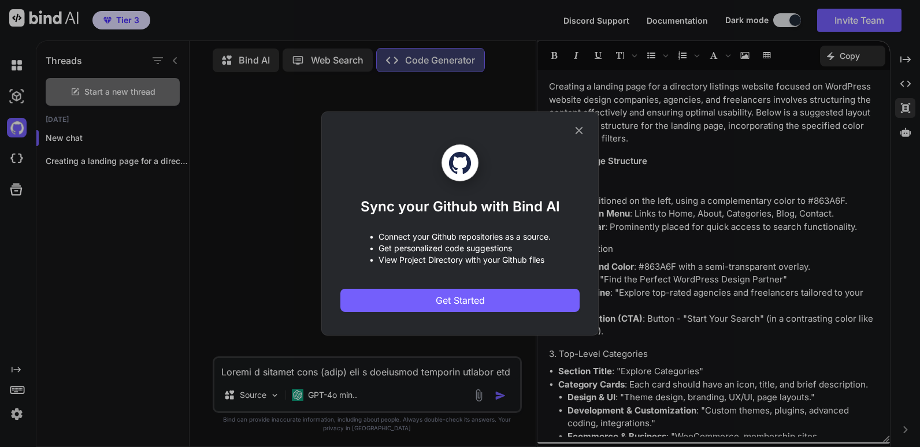
click at [576, 128] on icon at bounding box center [580, 131] width 8 height 8
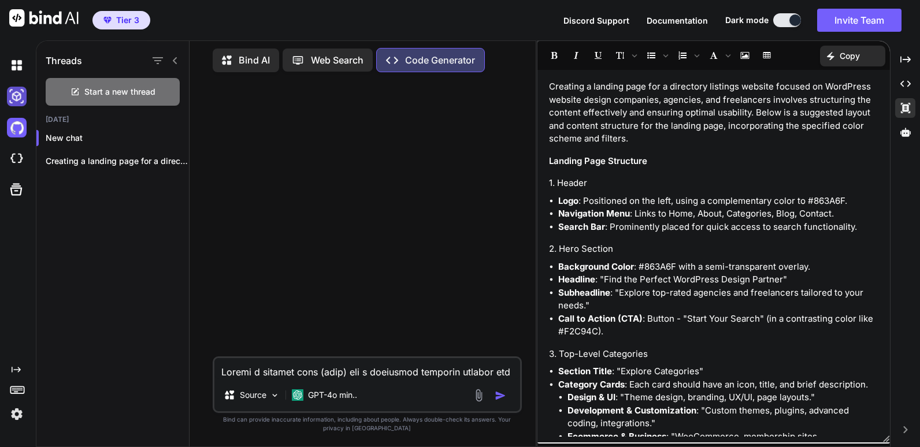
click at [16, 94] on img at bounding box center [17, 97] width 20 height 20
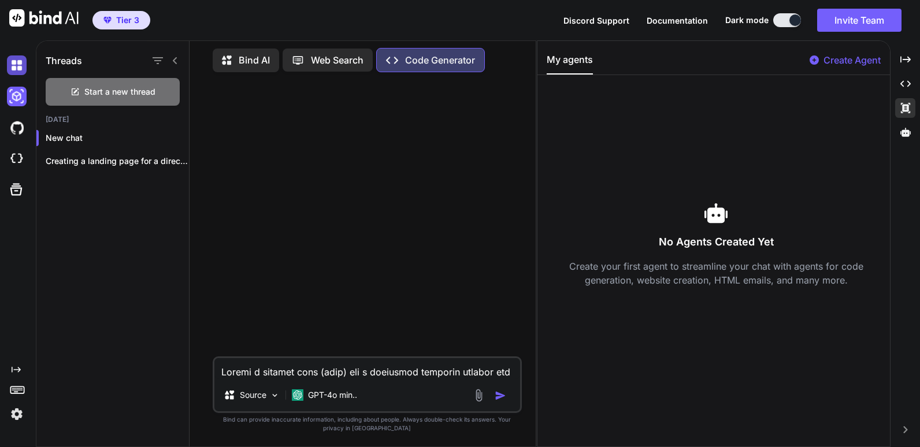
click at [14, 64] on img at bounding box center [17, 65] width 20 height 20
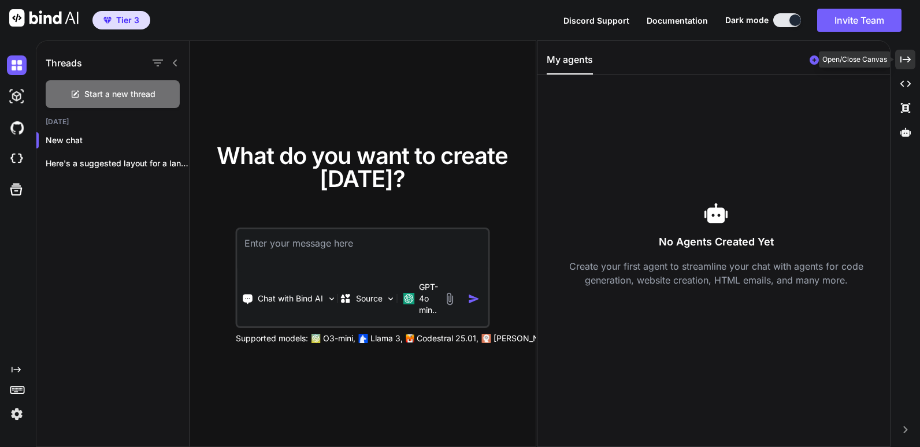
click at [908, 58] on icon "Created with Pixso." at bounding box center [905, 59] width 10 height 10
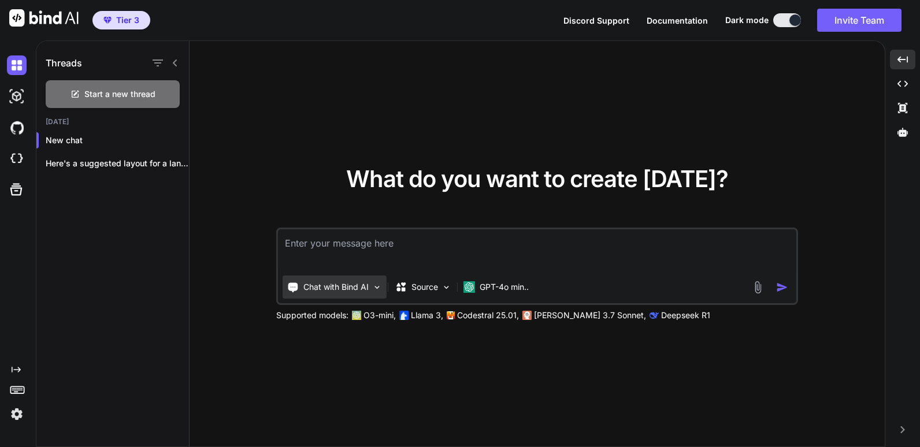
click at [373, 284] on img at bounding box center [377, 288] width 10 height 10
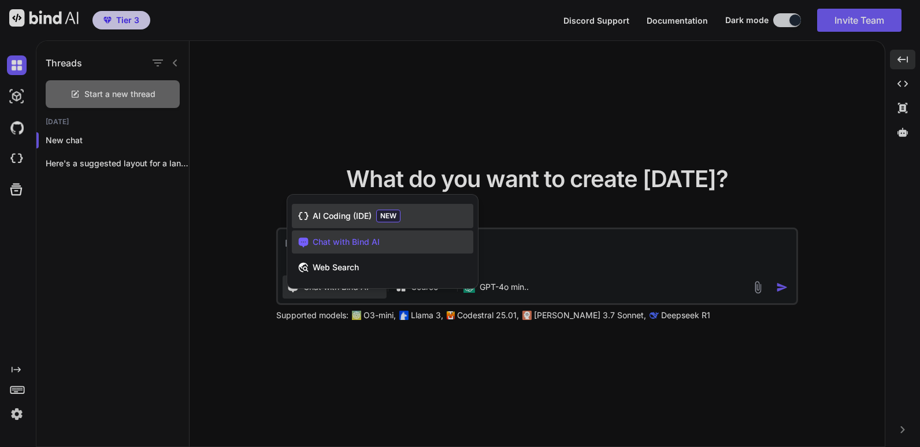
click at [338, 214] on span "AI Coding (IDE)" at bounding box center [342, 216] width 59 height 12
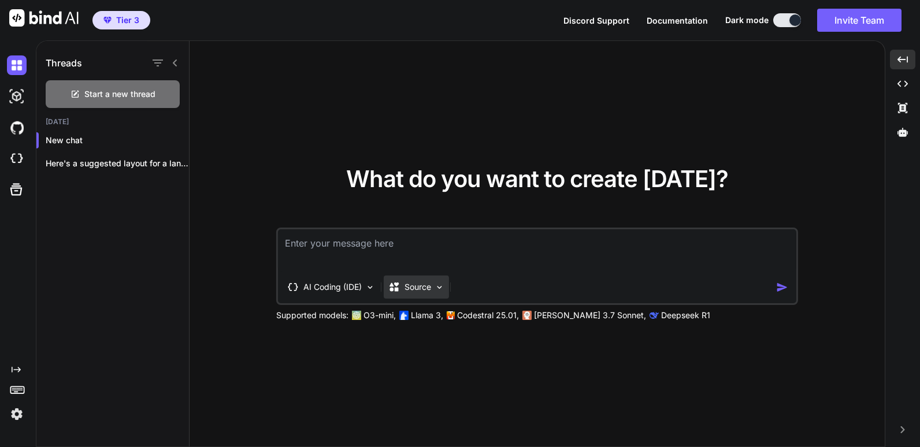
click at [444, 286] on img at bounding box center [440, 288] width 10 height 10
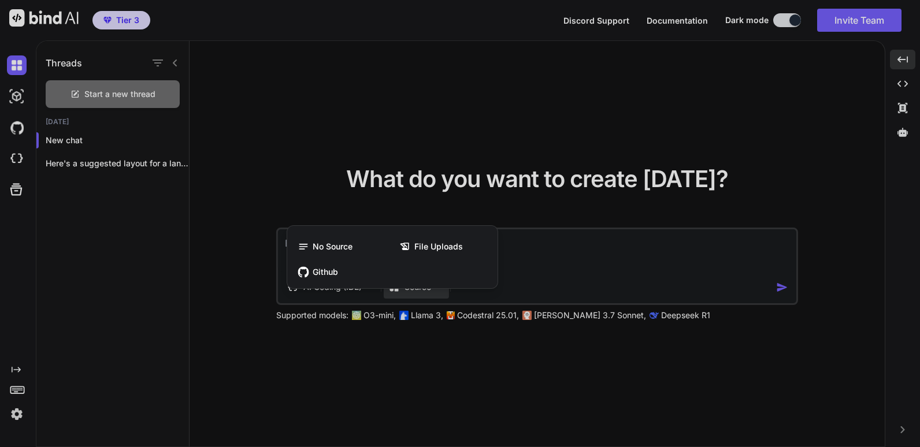
click at [585, 251] on div at bounding box center [460, 223] width 920 height 447
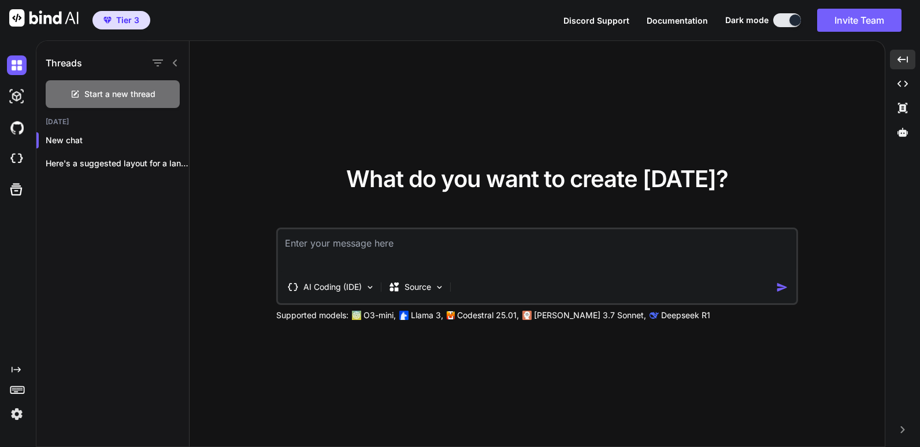
click at [42, 20] on img at bounding box center [43, 17] width 69 height 17
click at [14, 158] on img at bounding box center [17, 159] width 20 height 20
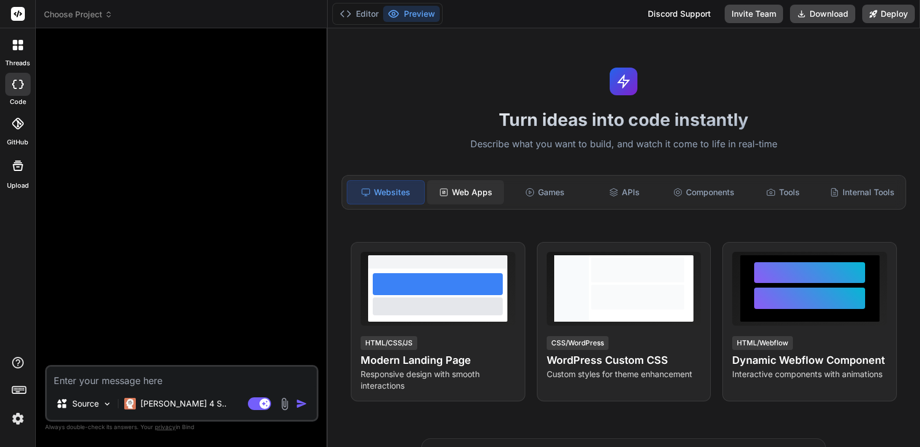
type textarea "x"
click at [464, 186] on div "Web Apps" at bounding box center [465, 192] width 77 height 24
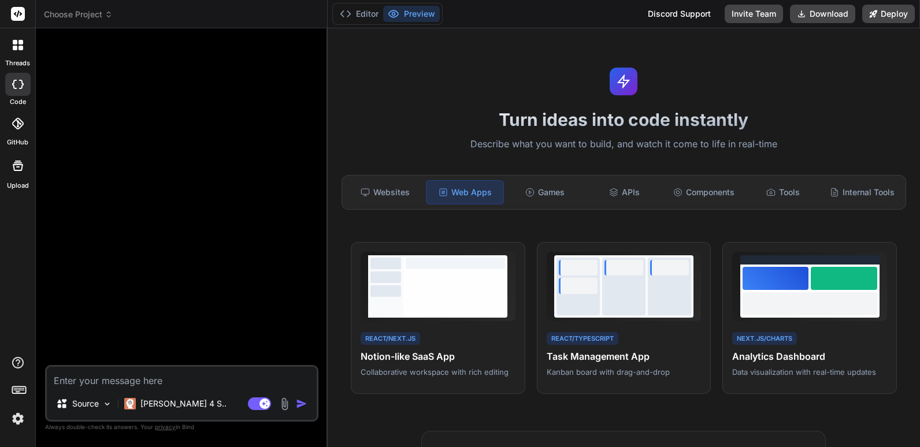
click at [91, 377] on textarea at bounding box center [182, 377] width 270 height 21
paste textarea "Creating a landing page for a directory listings website focused on WordPress w…"
type textarea "Creating a landing page for a directory listings website focused on WordPress w…"
type textarea "x"
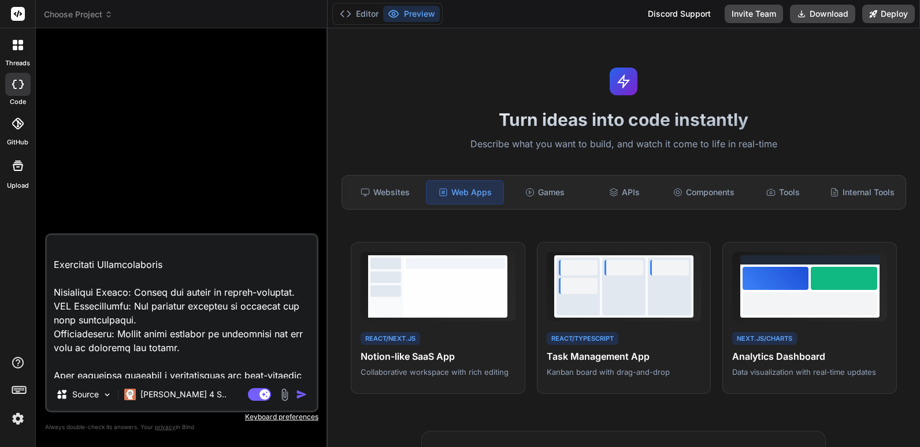
scroll to position [2208, 0]
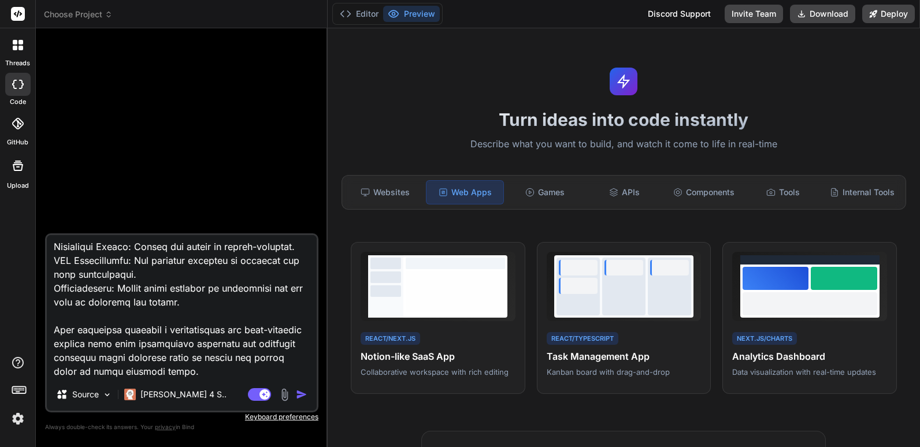
type textarea "Creating a landing page for a directory listings website focused on WordPress w…"
click at [300, 396] on img "button" at bounding box center [302, 395] width 12 height 12
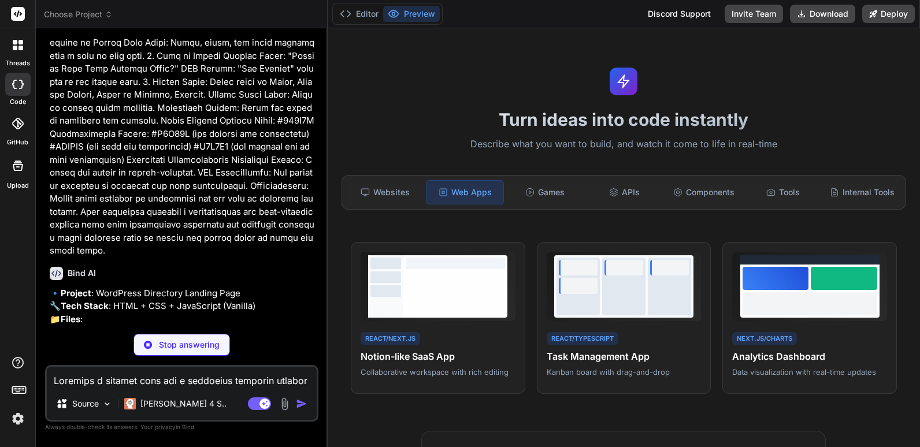
scroll to position [591, 0]
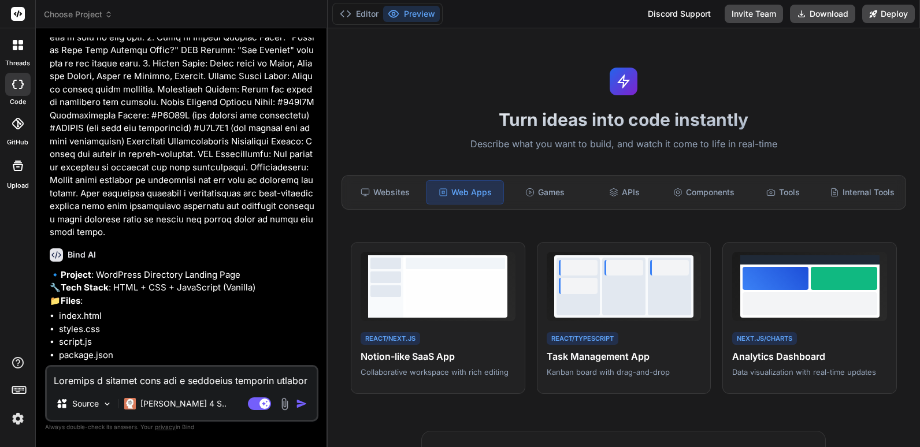
type textarea "x"
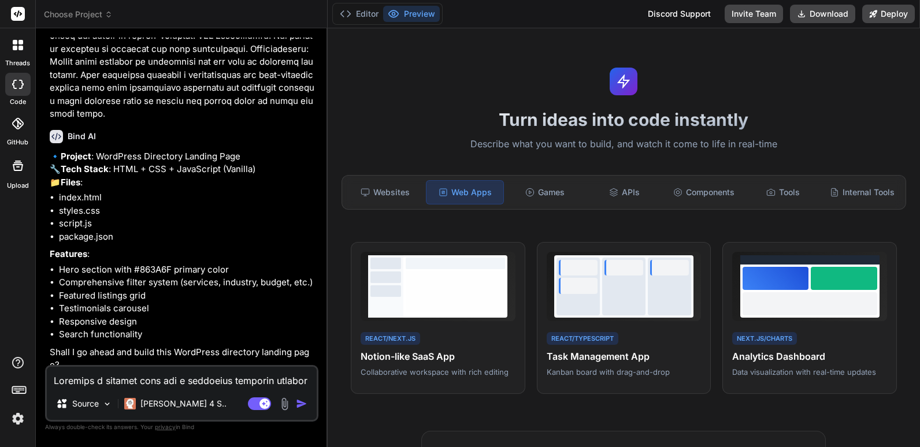
scroll to position [732, 0]
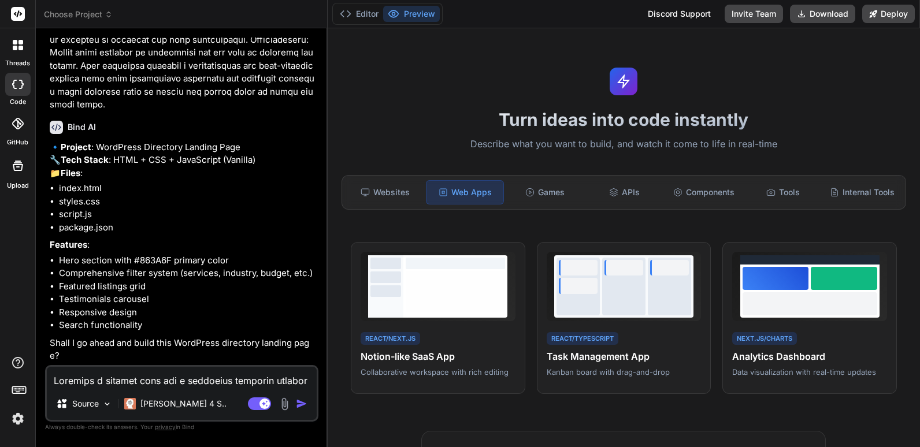
click at [77, 382] on textarea at bounding box center [182, 377] width 270 height 21
type textarea "y"
type textarea "x"
type textarea "ye"
type textarea "x"
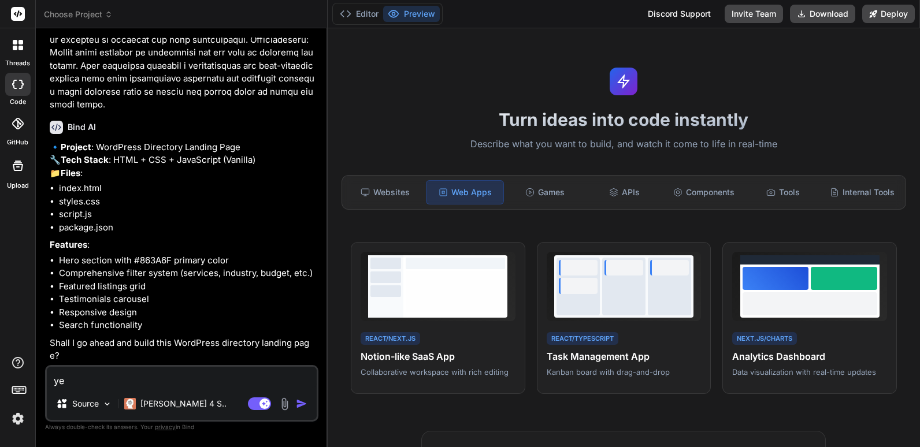
type textarea "yes"
type textarea "x"
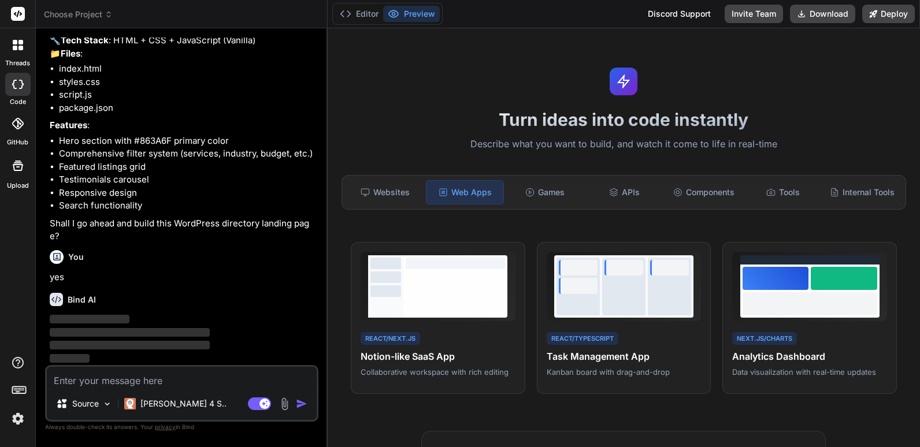
scroll to position [852, 0]
click at [397, 194] on div "Websites" at bounding box center [385, 192] width 77 height 24
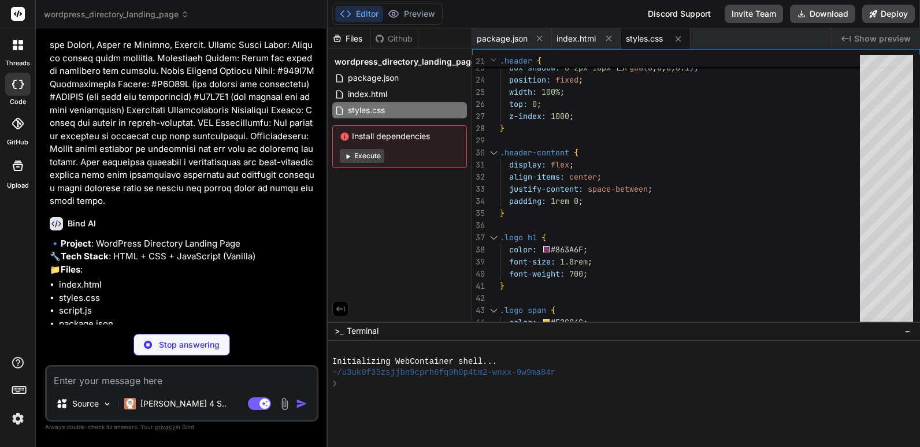
scroll to position [565, 0]
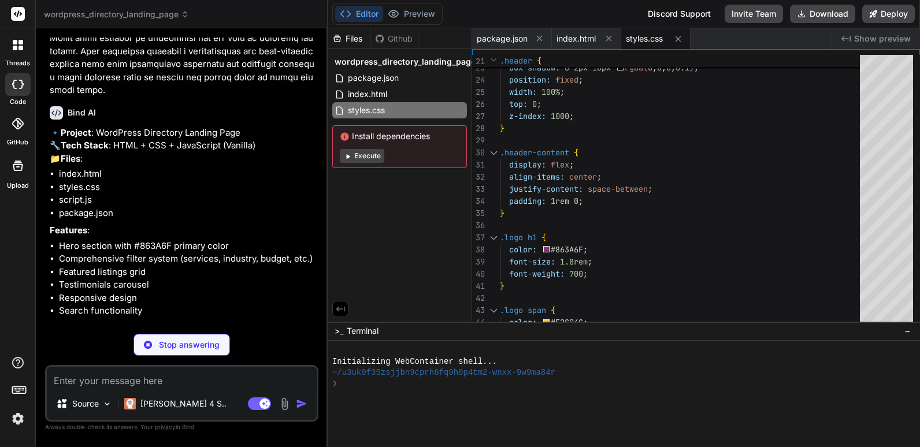
type textarea "x"
type textarea "window.addEventListener('resize', () => { // Close mobile menu if window is res…"
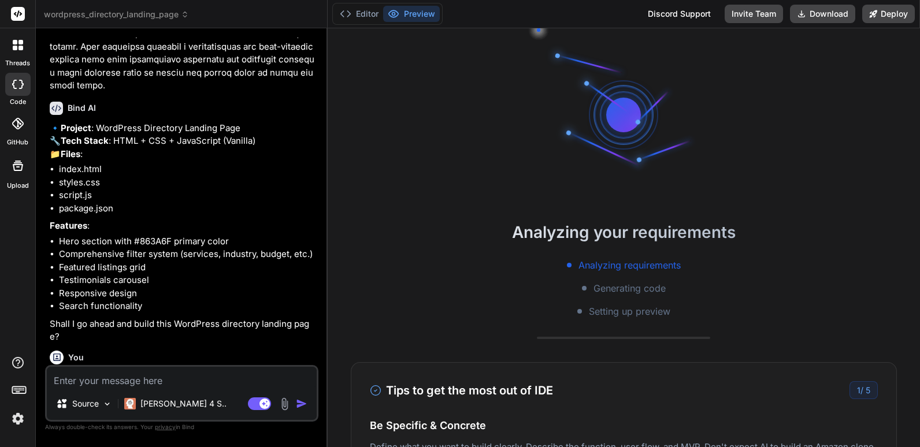
scroll to position [88, 0]
type textarea "x"
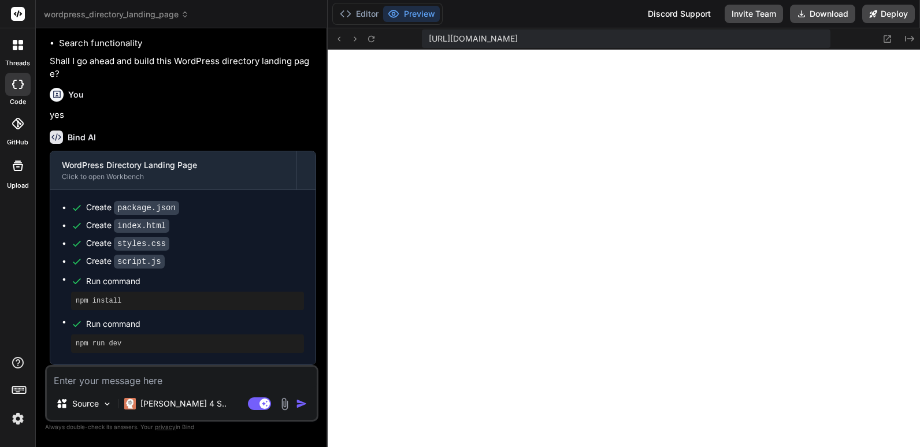
scroll to position [1014, 0]
click at [128, 16] on span "wordpress_directory_landing_page" at bounding box center [116, 15] width 145 height 12
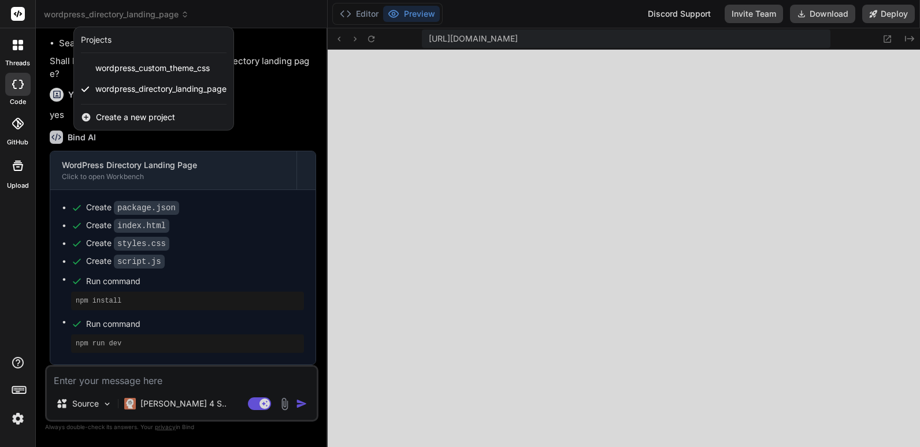
click at [361, 16] on div at bounding box center [460, 223] width 920 height 447
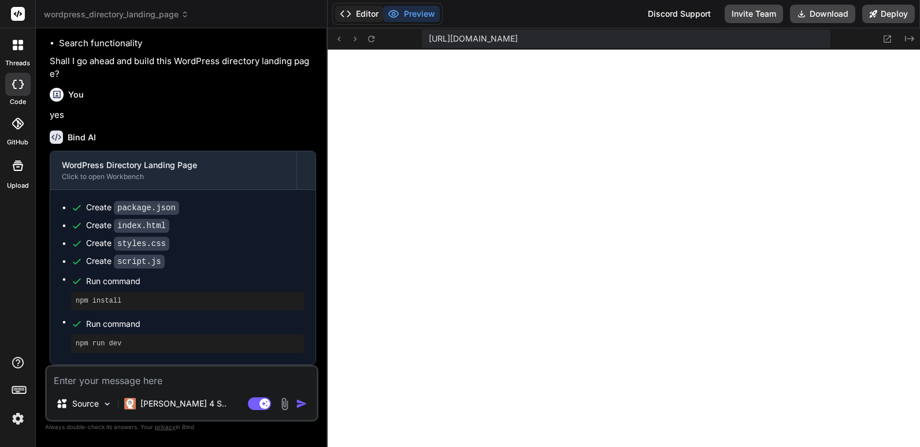
click at [367, 12] on button "Editor" at bounding box center [359, 14] width 48 height 16
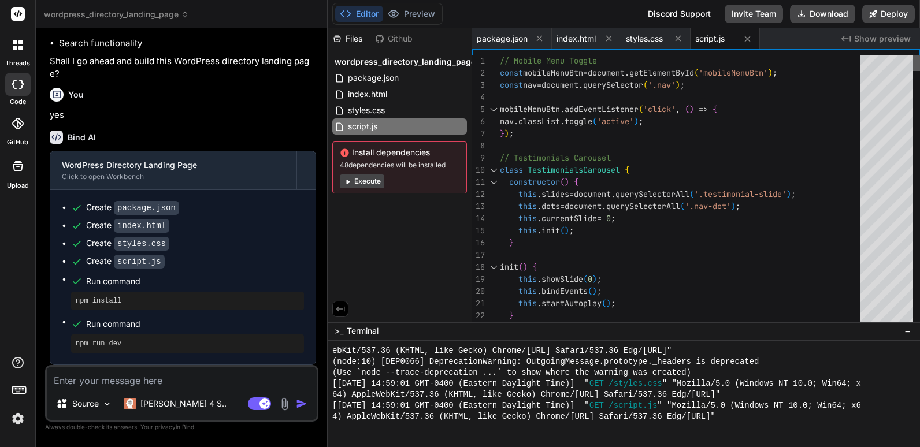
click at [920, 55] on div at bounding box center [916, 63] width 7 height 16
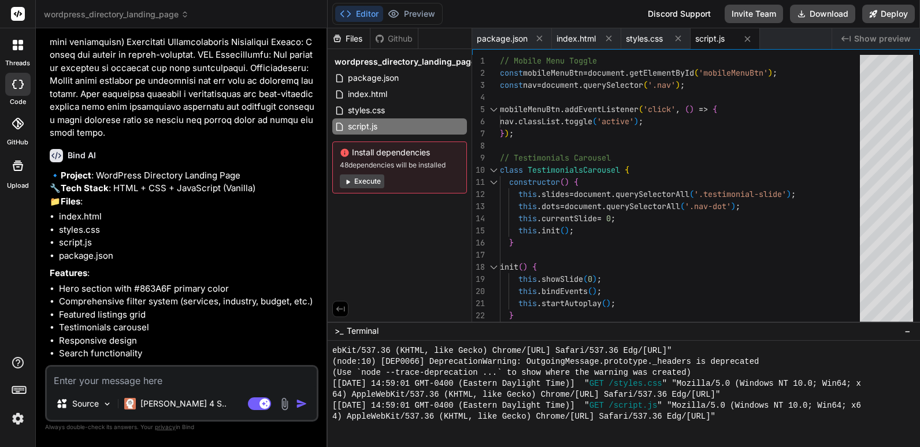
scroll to position [668, 0]
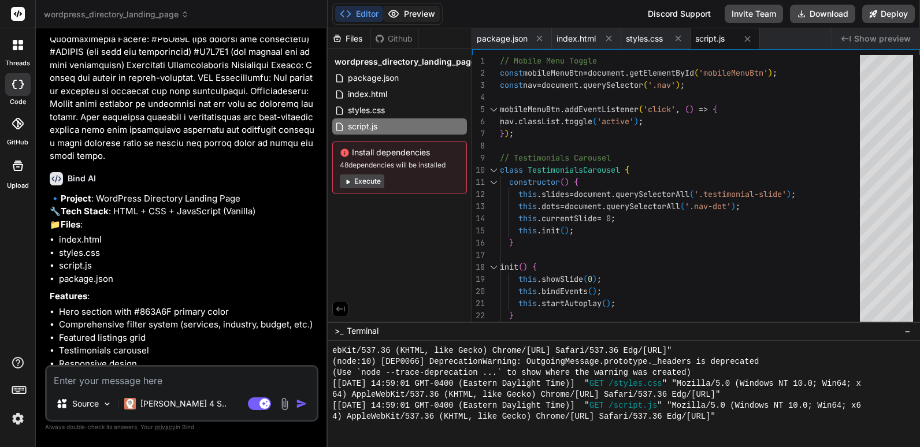
click at [413, 14] on button "Preview" at bounding box center [411, 14] width 57 height 16
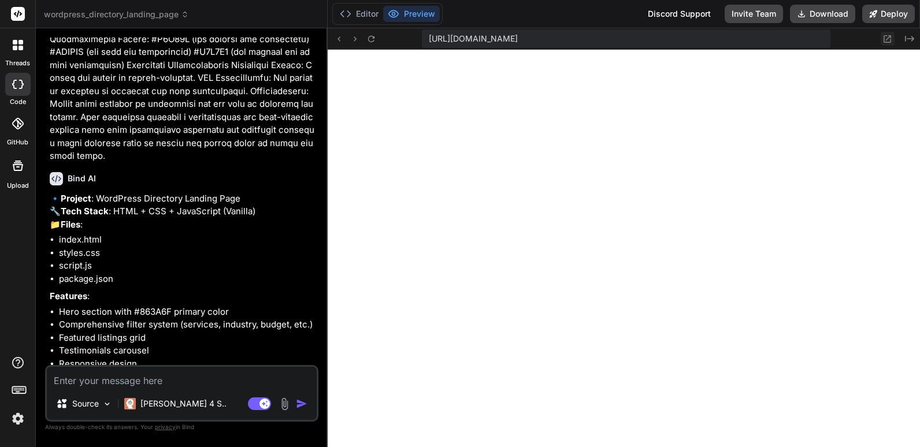
click at [885, 37] on icon at bounding box center [888, 39] width 10 height 10
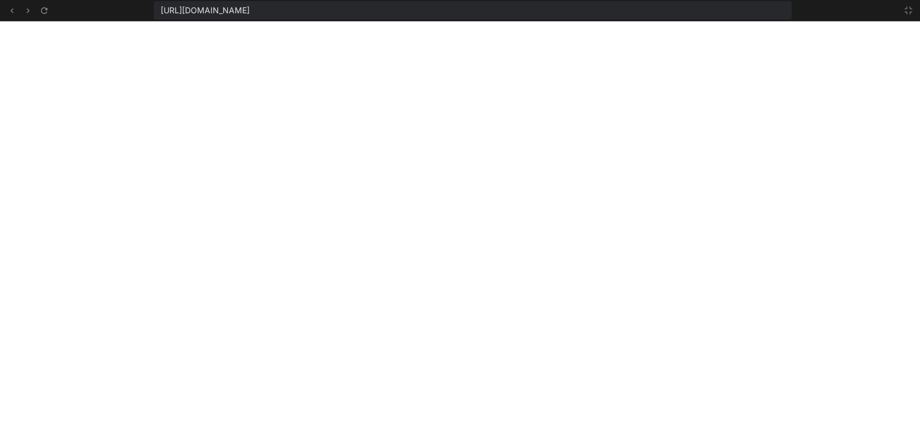
scroll to position [604, 0]
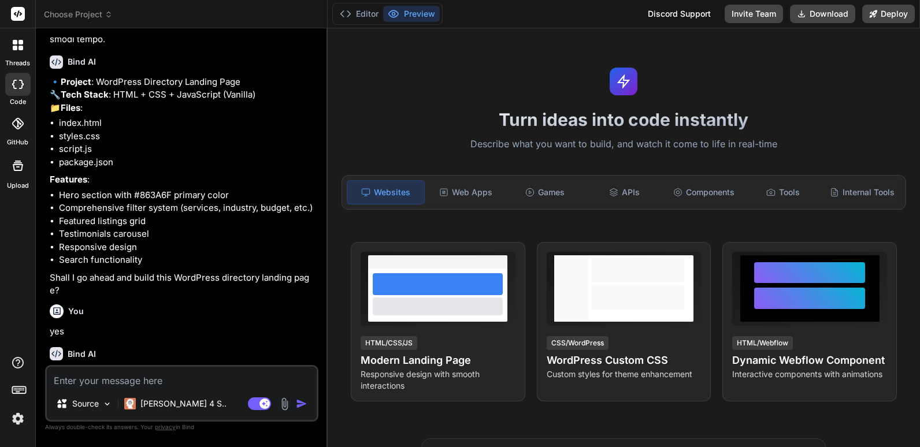
scroll to position [839, 0]
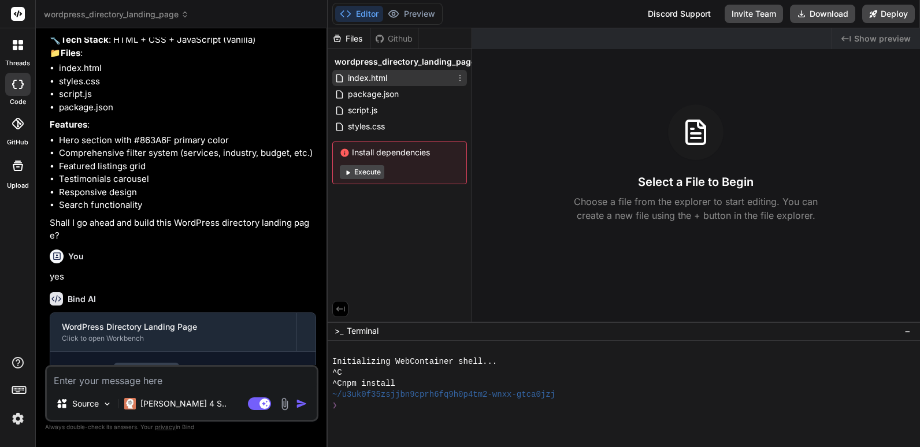
click at [374, 75] on span "index.html" at bounding box center [368, 78] width 42 height 14
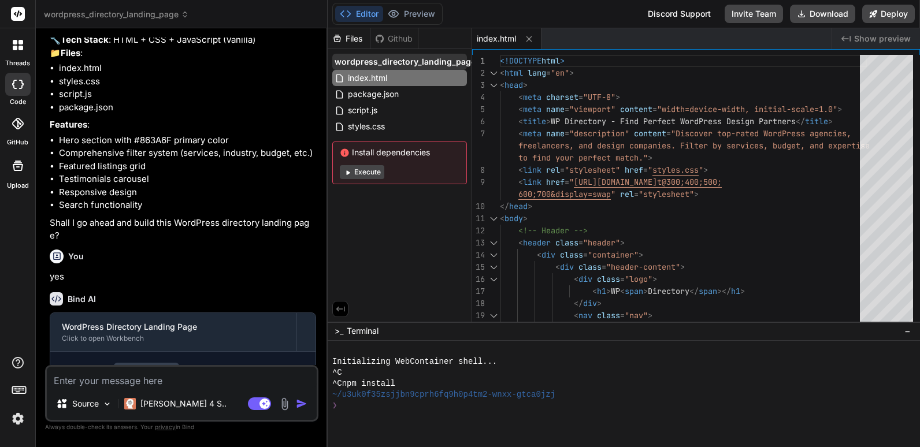
click at [384, 62] on span "wordpress_directory_landing_page" at bounding box center [405, 62] width 141 height 12
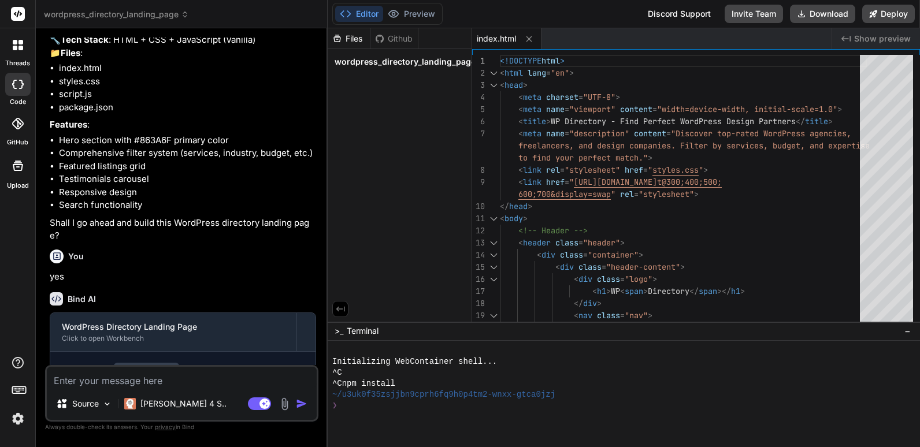
click at [387, 64] on span "wordpress_directory_landing_page" at bounding box center [405, 62] width 141 height 12
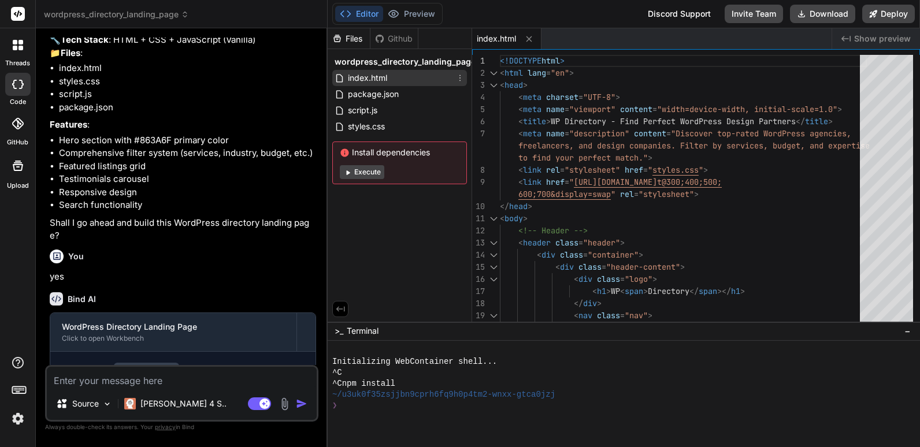
click at [370, 76] on span "index.html" at bounding box center [368, 78] width 42 height 14
click at [380, 75] on span "index.html" at bounding box center [368, 78] width 42 height 14
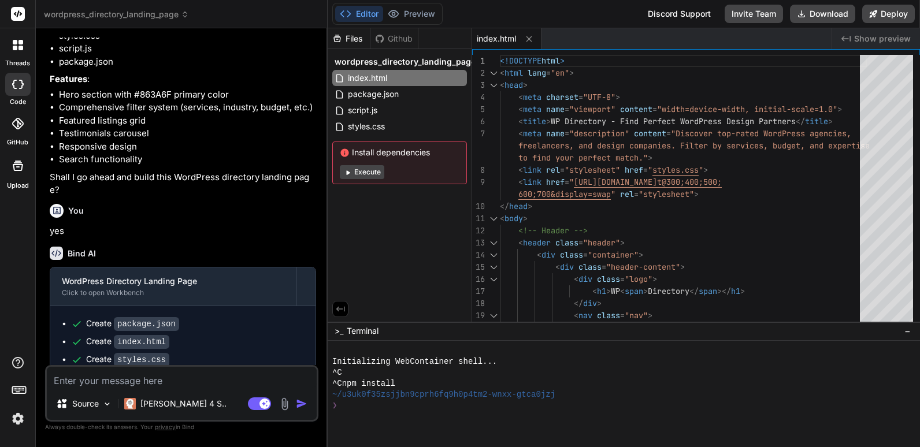
scroll to position [1014, 0]
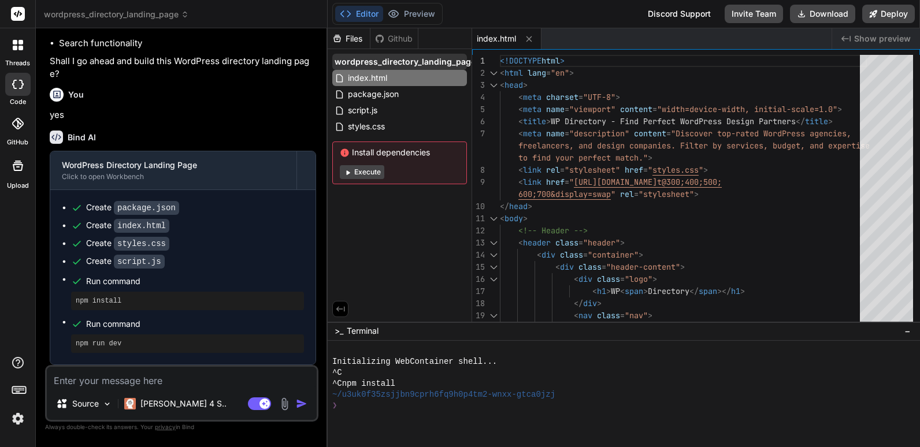
click at [442, 64] on span "wordpress_directory_landing_page" at bounding box center [405, 62] width 141 height 12
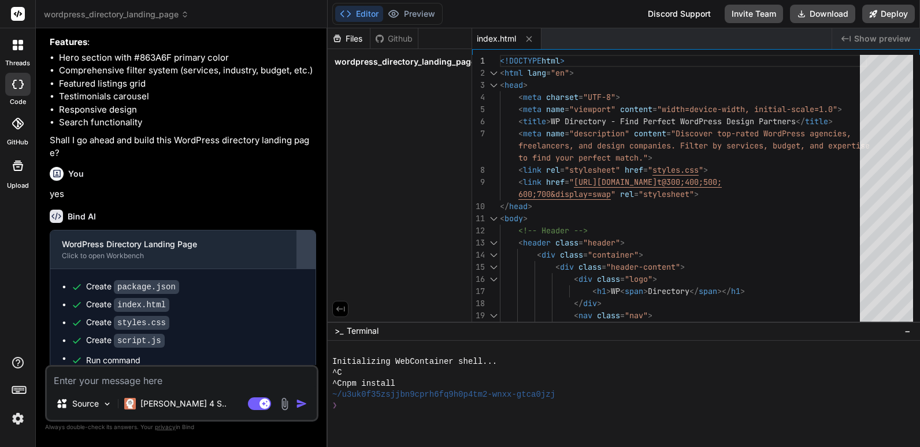
scroll to position [610, 0]
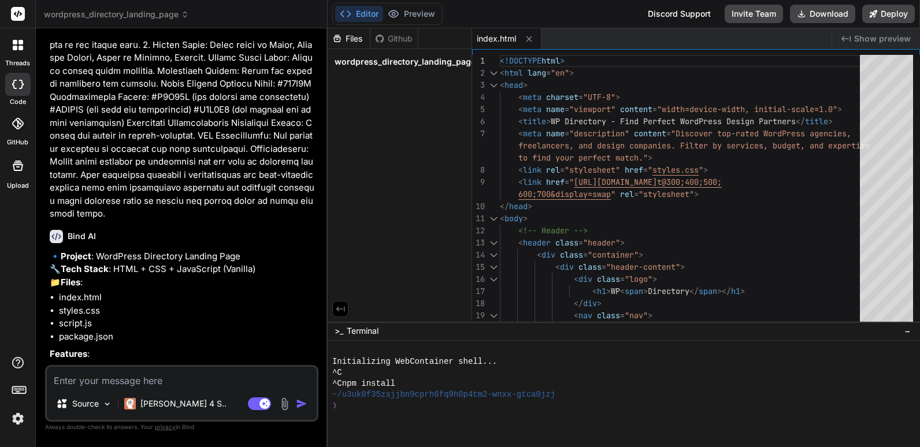
click at [170, 12] on span "wordpress_directory_landing_page" at bounding box center [116, 15] width 145 height 12
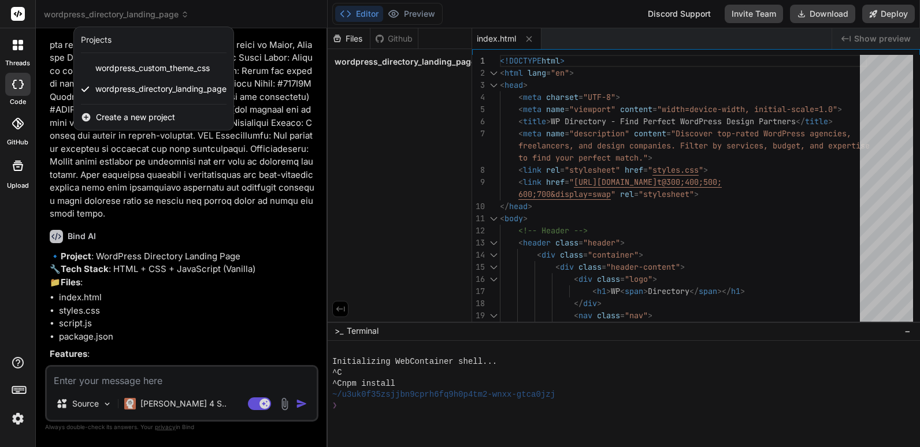
drag, startPoint x: 192, startPoint y: 64, endPoint x: 155, endPoint y: 38, distance: 45.4
click at [155, 38] on div "Projects" at bounding box center [154, 40] width 146 height 12
click at [422, 12] on div at bounding box center [460, 223] width 920 height 447
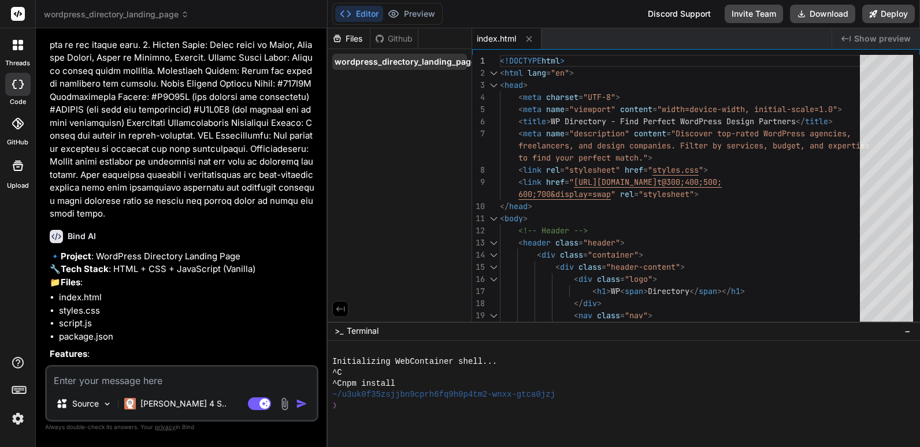
click at [391, 63] on span "wordpress_directory_landing_page" at bounding box center [405, 62] width 141 height 12
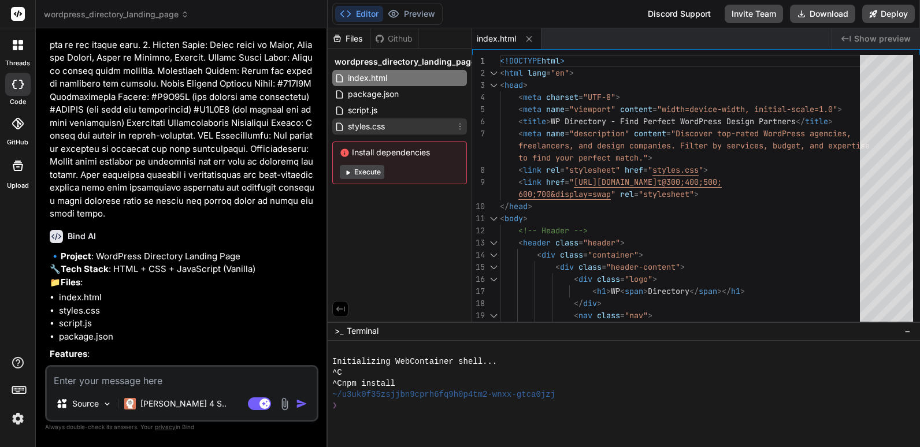
click at [369, 124] on span "styles.css" at bounding box center [366, 127] width 39 height 14
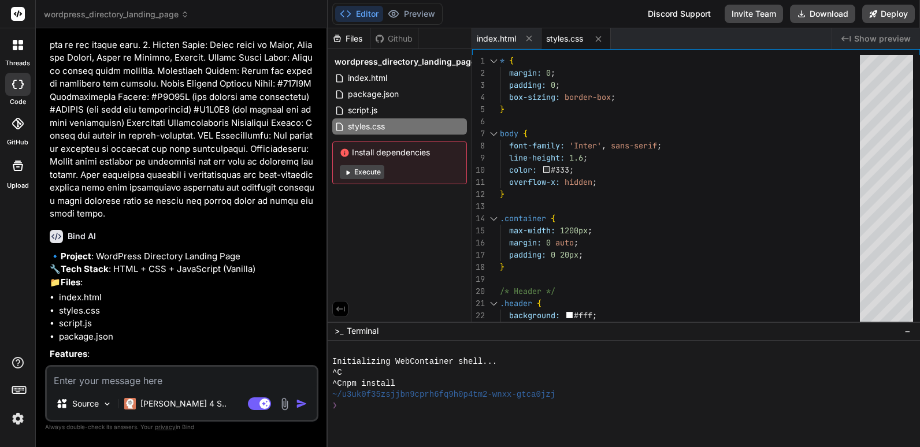
click at [21, 13] on icon at bounding box center [18, 13] width 9 height 7
click at [18, 52] on div at bounding box center [18, 45] width 24 height 24
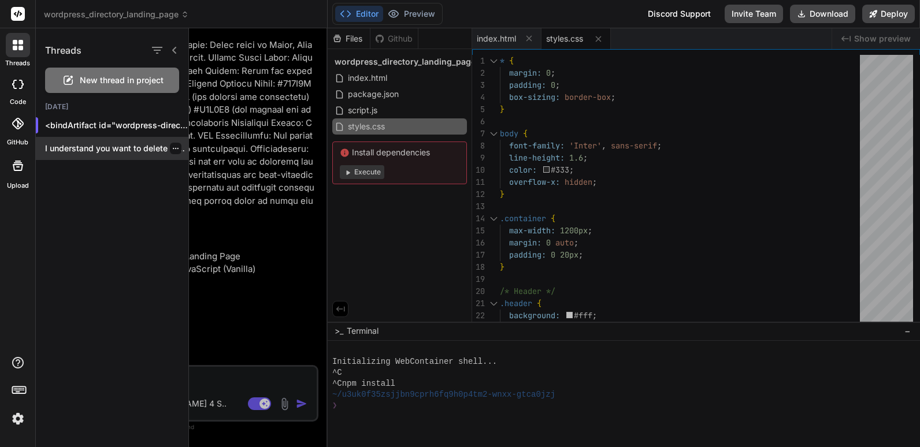
click at [136, 145] on p "I understand you want to delete the..." at bounding box center [116, 149] width 143 height 12
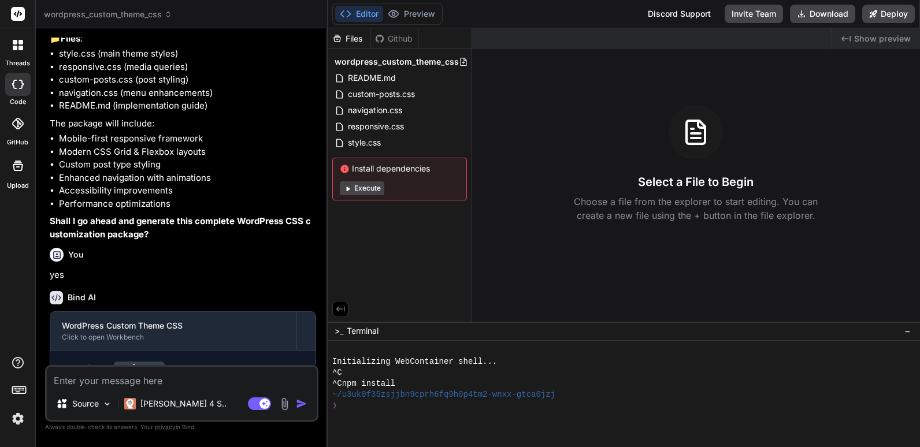
scroll to position [179, 0]
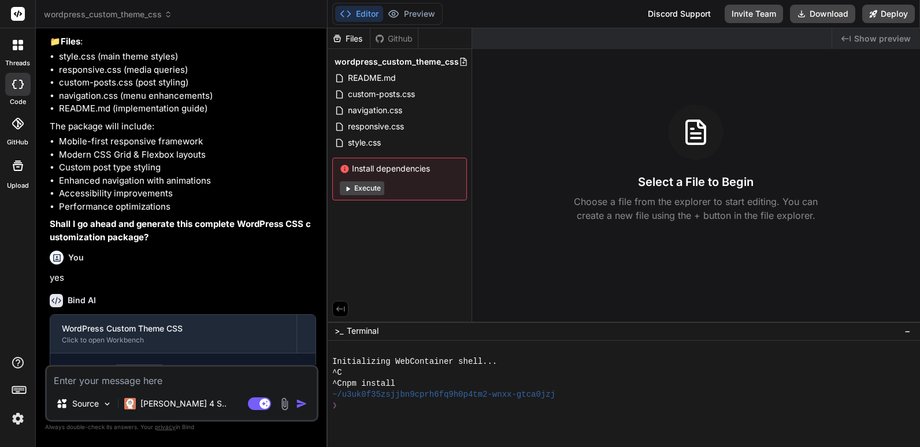
click at [158, 17] on span "wordpress_custom_theme_css" at bounding box center [108, 15] width 128 height 12
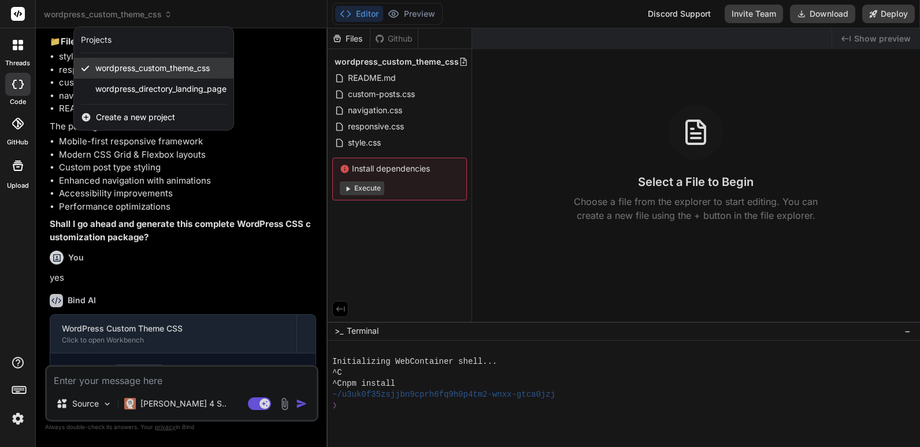
click at [121, 66] on span "wordpress_custom_theme_css" at bounding box center [152, 68] width 114 height 12
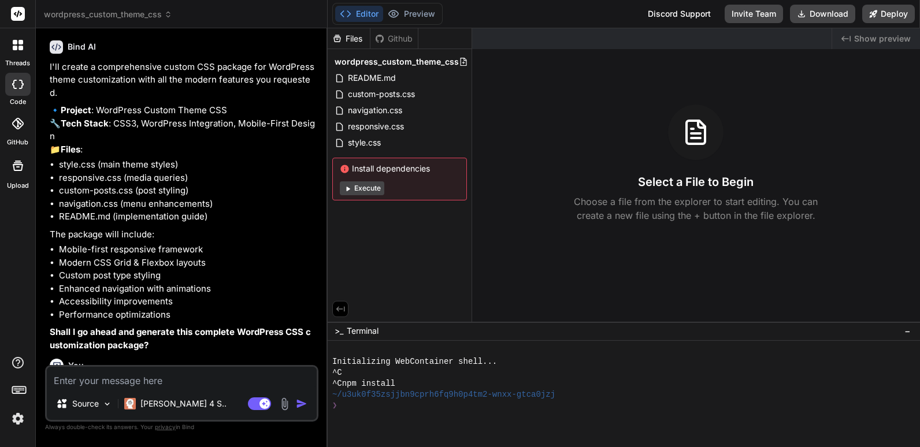
scroll to position [64, 0]
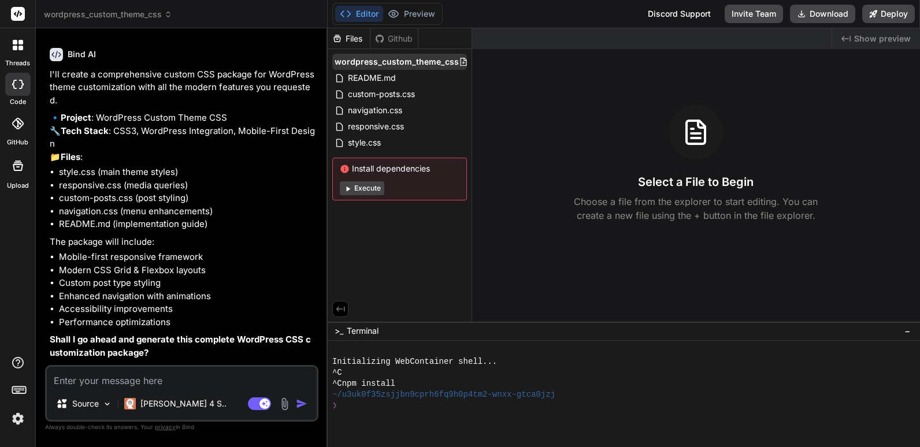
click at [422, 64] on span "wordpress_custom_theme_css" at bounding box center [397, 62] width 124 height 12
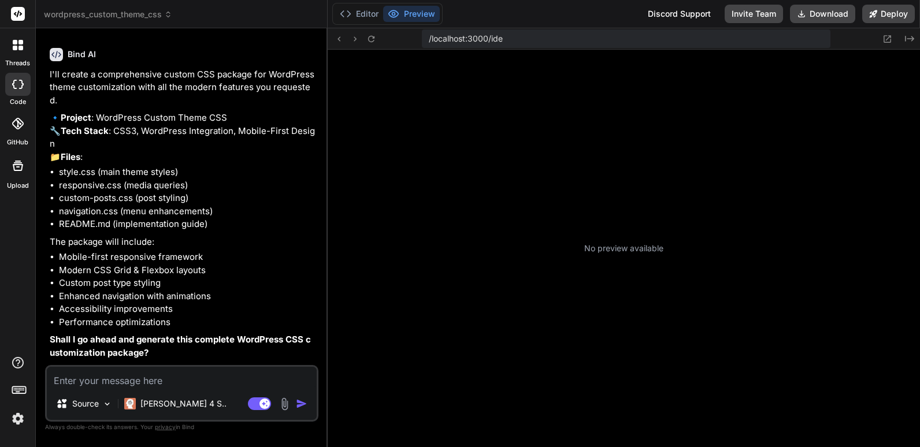
type textarea "x"
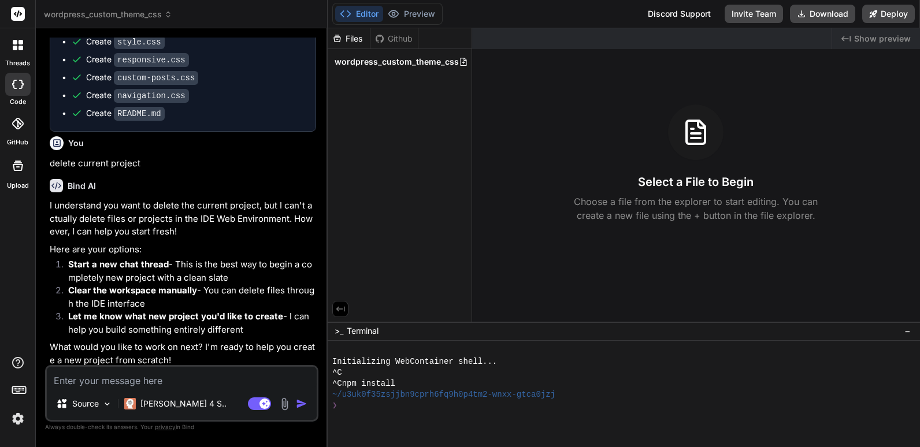
scroll to position [526, 0]
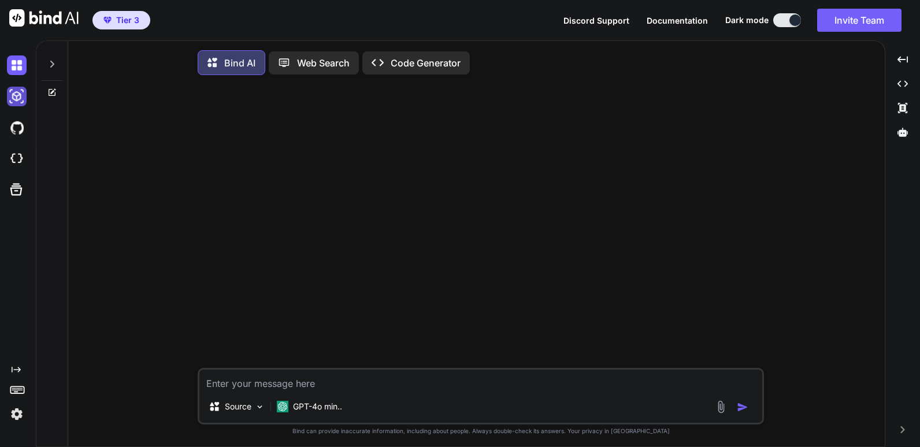
click at [15, 96] on img at bounding box center [17, 97] width 20 height 20
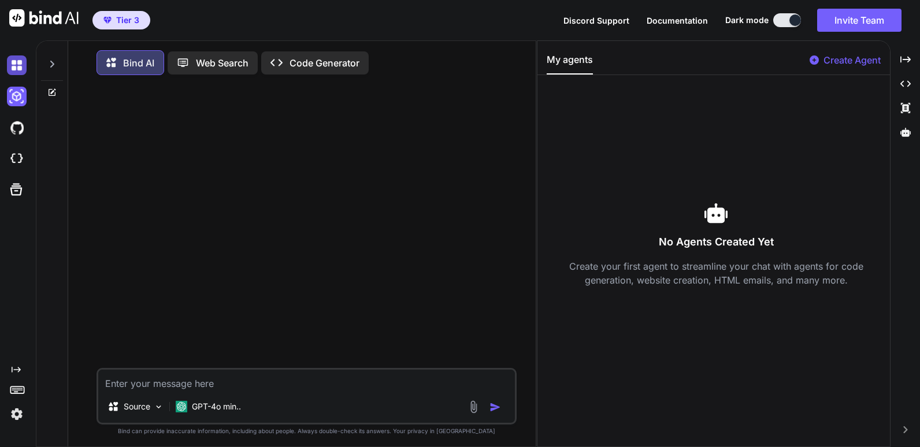
click at [17, 64] on img at bounding box center [17, 65] width 20 height 20
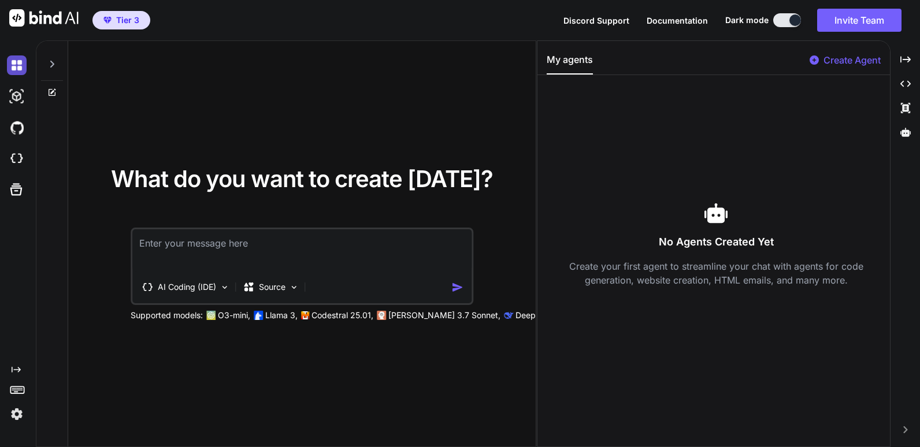
type textarea "x"
click at [16, 415] on img at bounding box center [17, 415] width 20 height 20
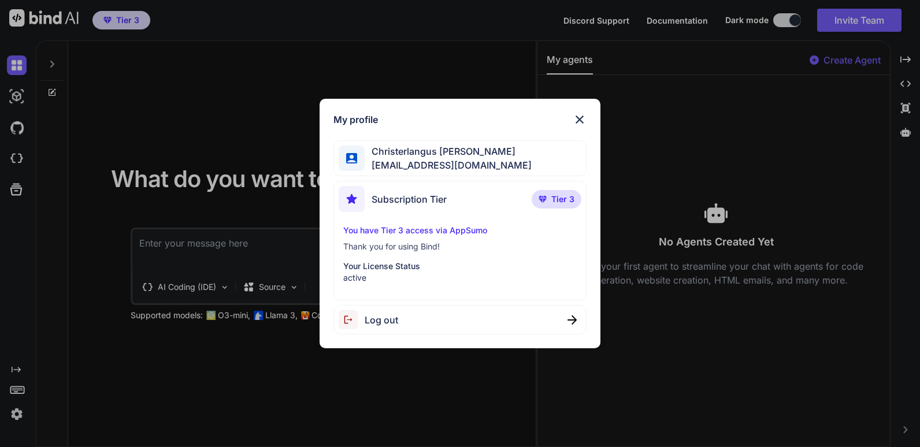
click at [582, 118] on img at bounding box center [580, 120] width 14 height 14
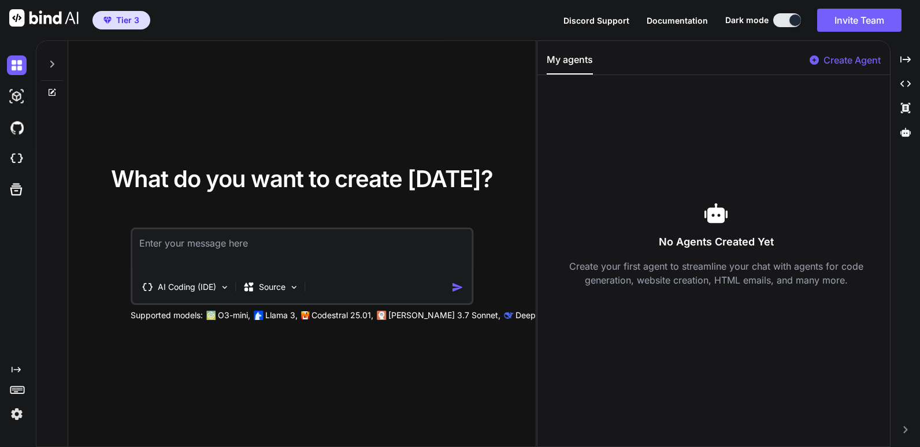
click at [20, 388] on icon at bounding box center [17, 389] width 16 height 16
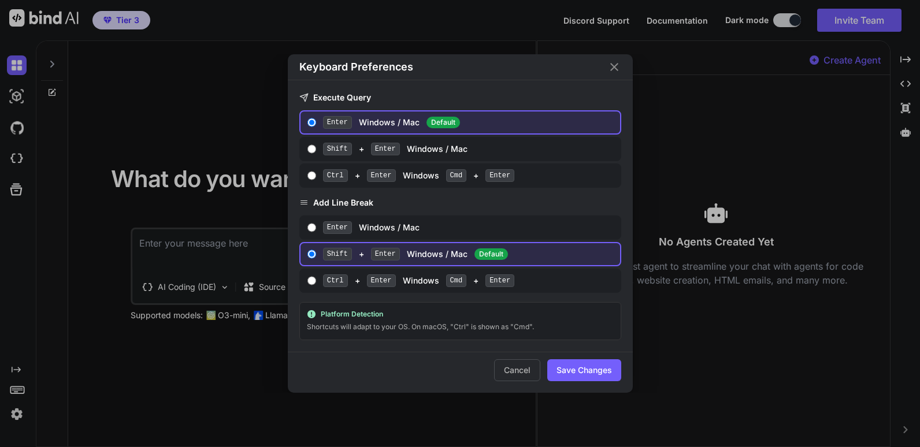
click at [613, 65] on icon "Close" at bounding box center [614, 67] width 14 height 14
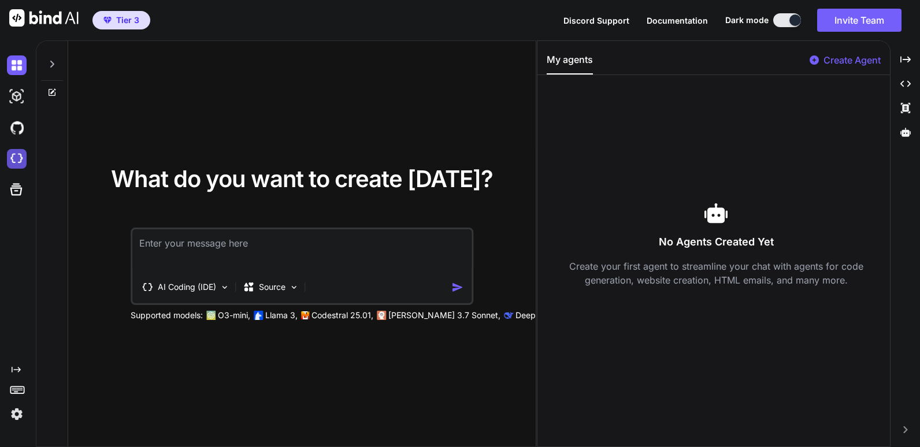
click at [23, 159] on img at bounding box center [17, 159] width 20 height 20
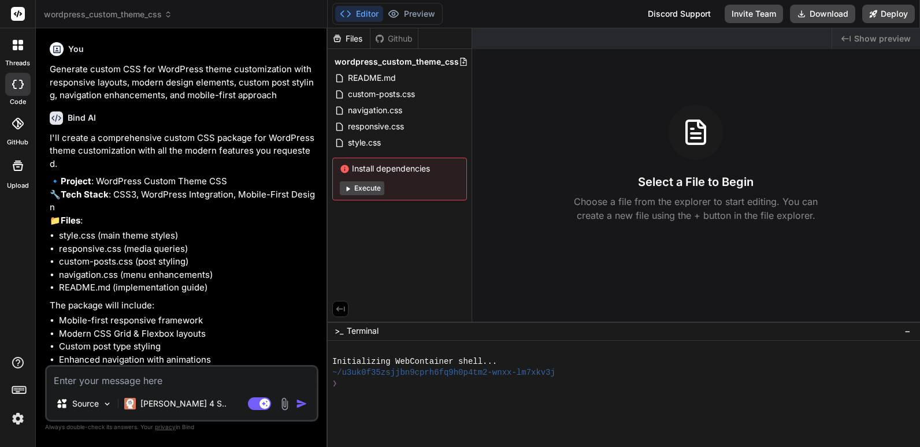
click at [146, 19] on span "wordpress_custom_theme_css" at bounding box center [108, 15] width 128 height 12
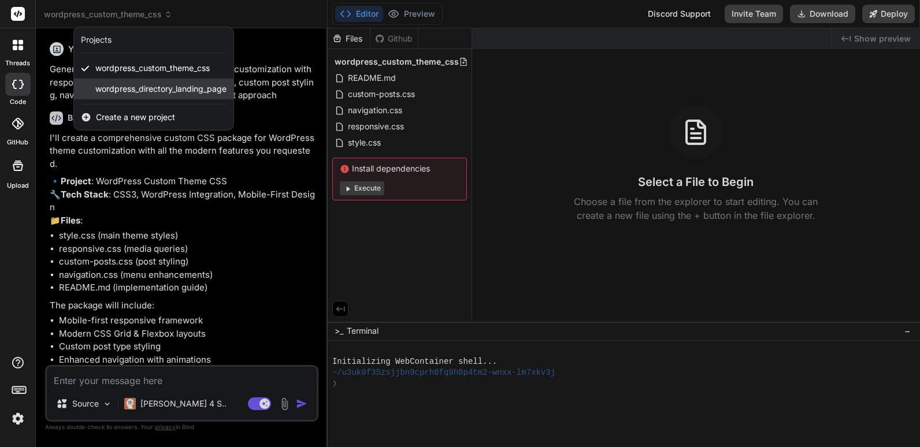
click at [128, 90] on span "wordpress_directory_landing_page" at bounding box center [160, 89] width 131 height 12
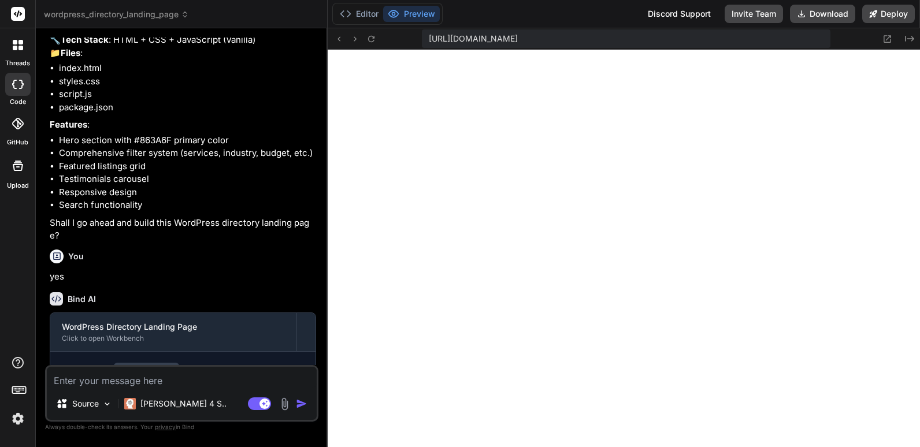
scroll to position [472, 0]
click at [117, 10] on span "wordpress_directory_landing_page" at bounding box center [116, 15] width 145 height 12
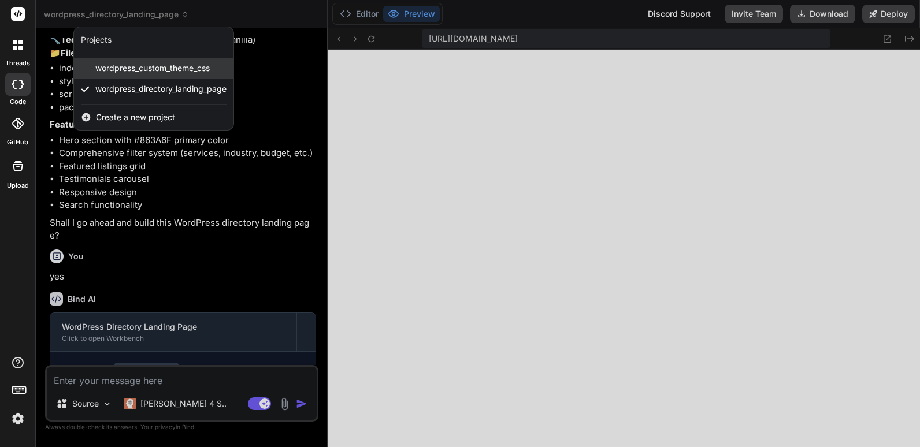
click at [141, 68] on span "wordpress_custom_theme_css" at bounding box center [152, 68] width 114 height 12
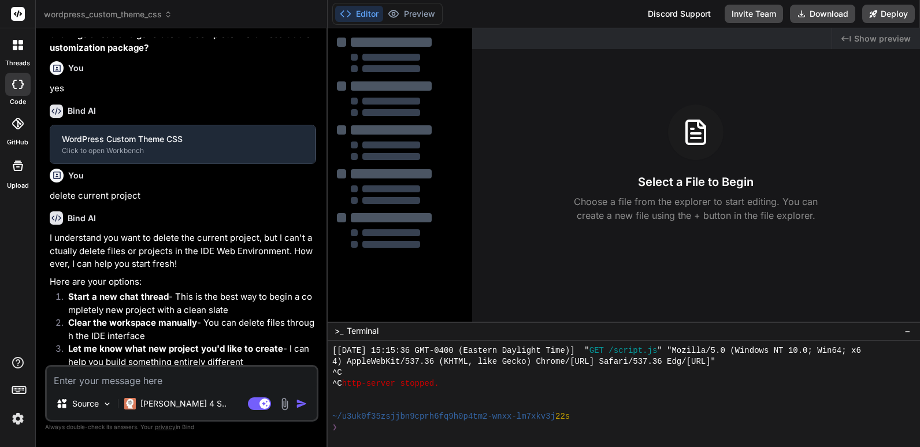
scroll to position [418, 0]
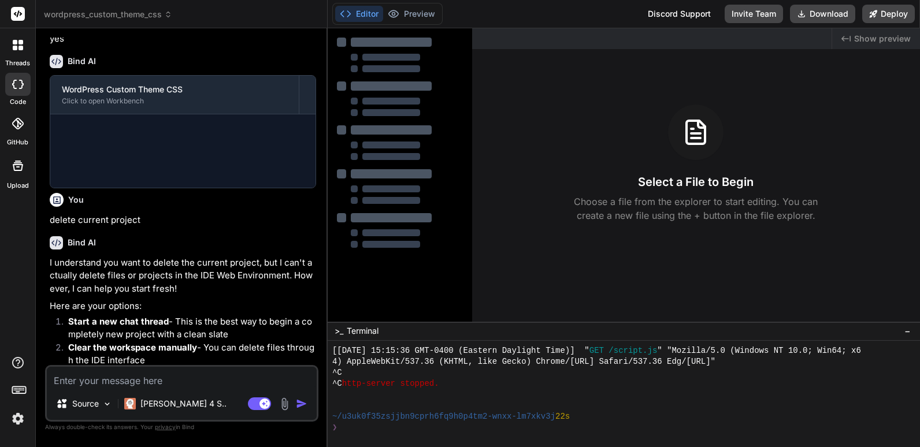
type textarea "x"
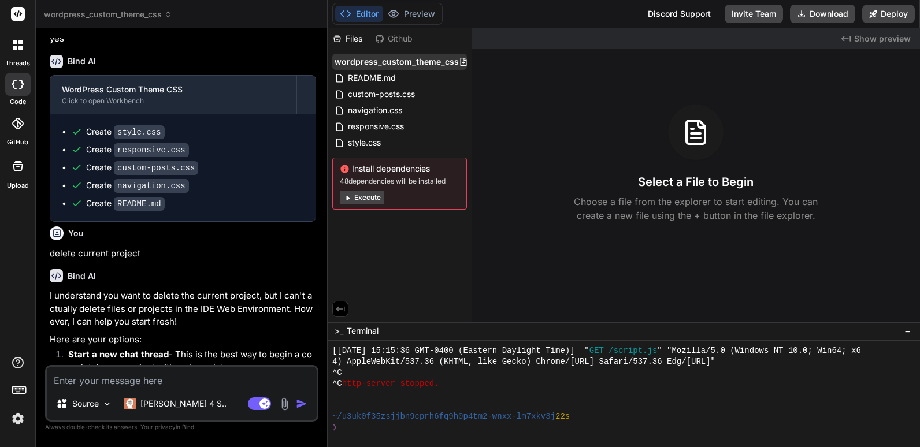
click at [438, 63] on span "wordpress_custom_theme_css" at bounding box center [397, 62] width 124 height 12
